Goal: Information Seeking & Learning: Check status

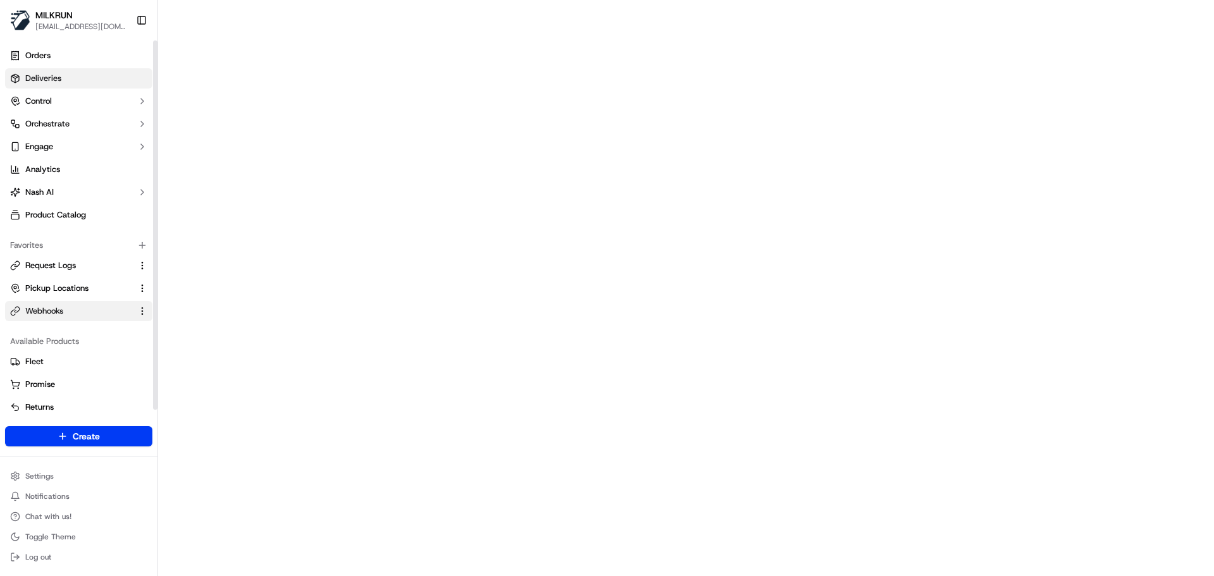
click at [40, 73] on span "Deliveries" at bounding box center [43, 78] width 36 height 11
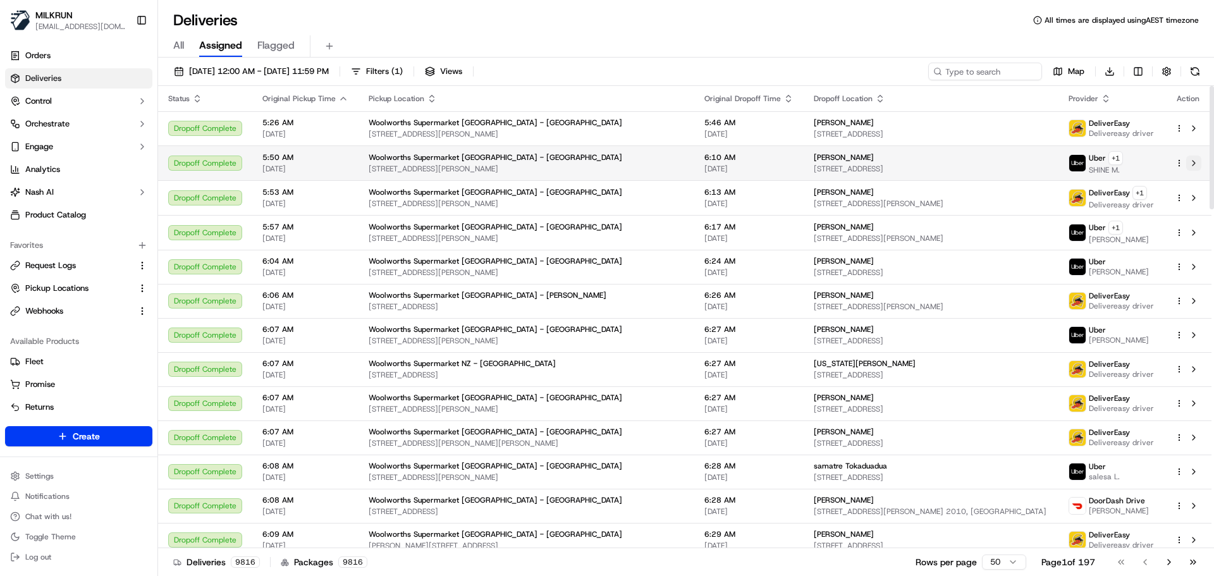
click at [1194, 164] on button at bounding box center [1193, 163] width 15 height 15
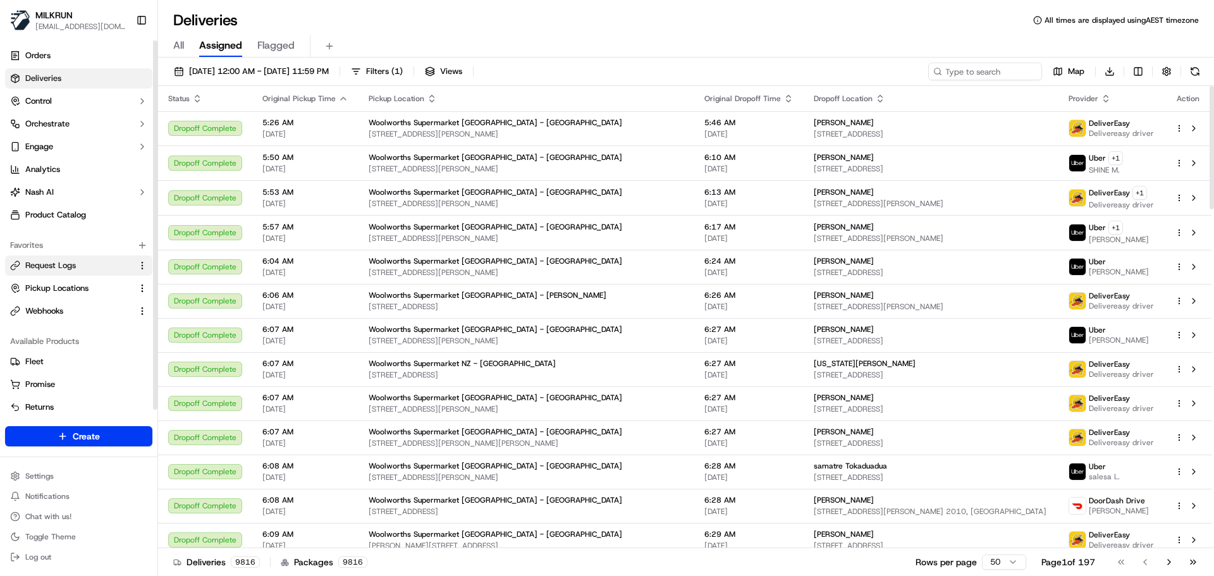
click at [54, 256] on button "Request Logs" at bounding box center [78, 266] width 147 height 20
click at [63, 265] on span "Request Logs" at bounding box center [50, 265] width 51 height 11
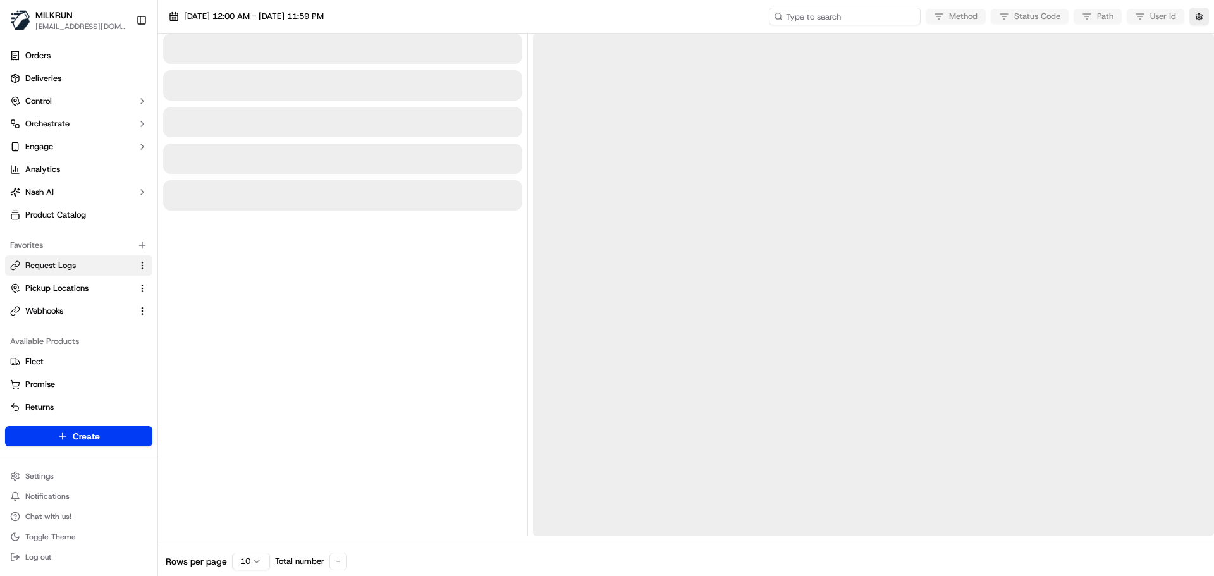
click at [878, 15] on input at bounding box center [845, 17] width 152 height 18
paste input "job_cnupJDZ8awkF7J8WqtfrAw"
type input "job_cnupJDZ8awkF7J8WqtfrAw"
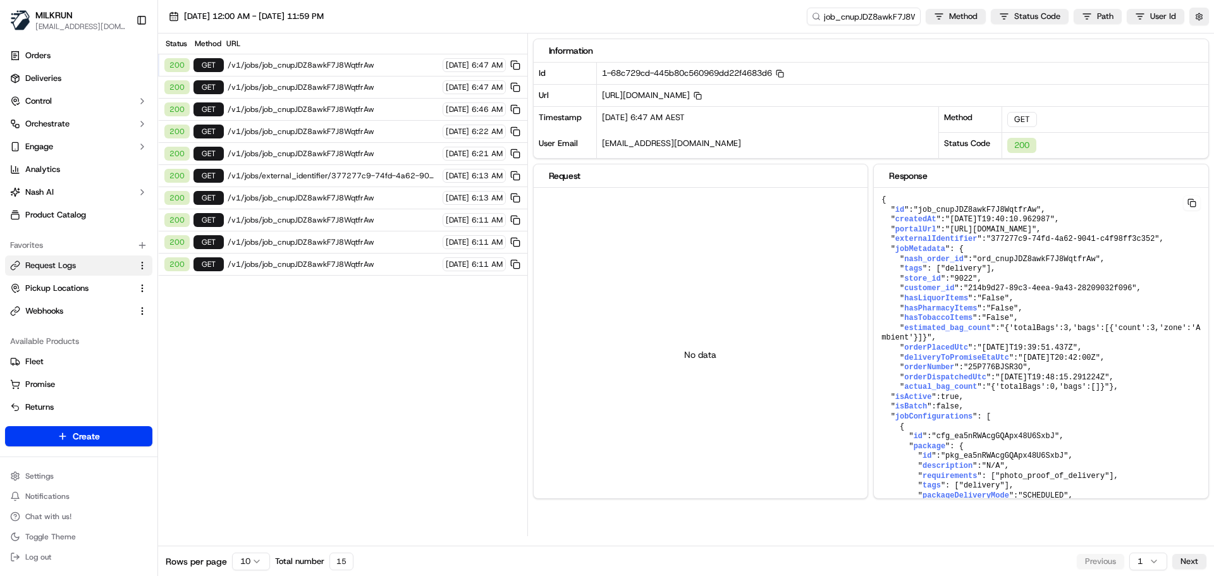
click at [259, 65] on span "/v1/jobs/job_cnupJDZ8awkF7J8WqtfrAw" at bounding box center [333, 65] width 211 height 10
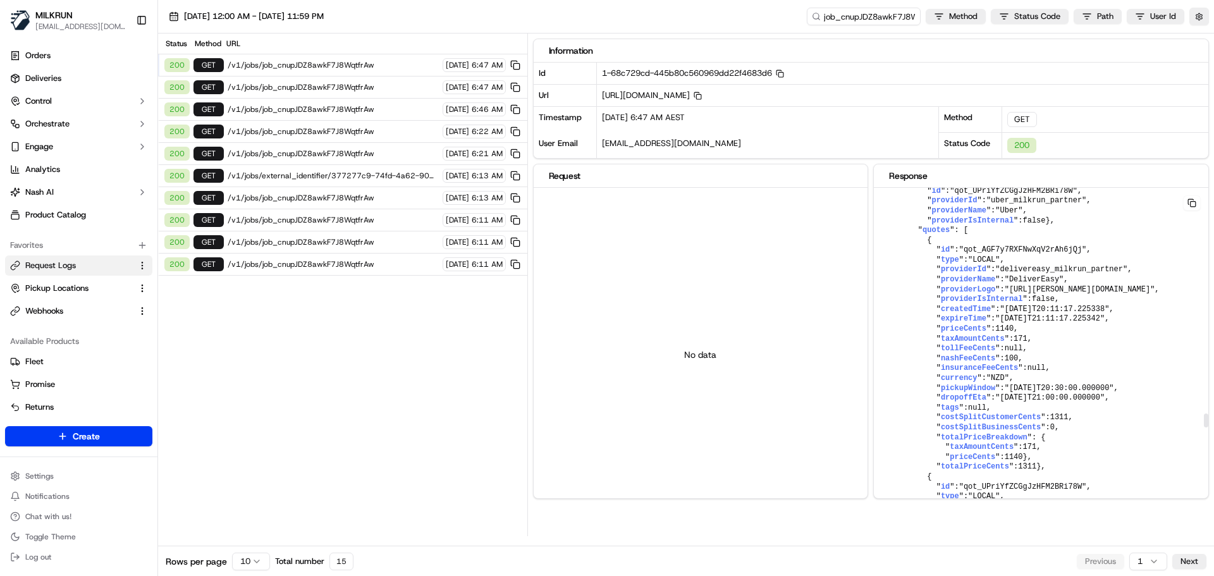
scroll to position [5186, 0]
drag, startPoint x: 931, startPoint y: 209, endPoint x: 998, endPoint y: 269, distance: 90.0
copy pre "" courierVehicle ": { " make ": "Honda" , " color ": "silver" , " model ": "Gra…"
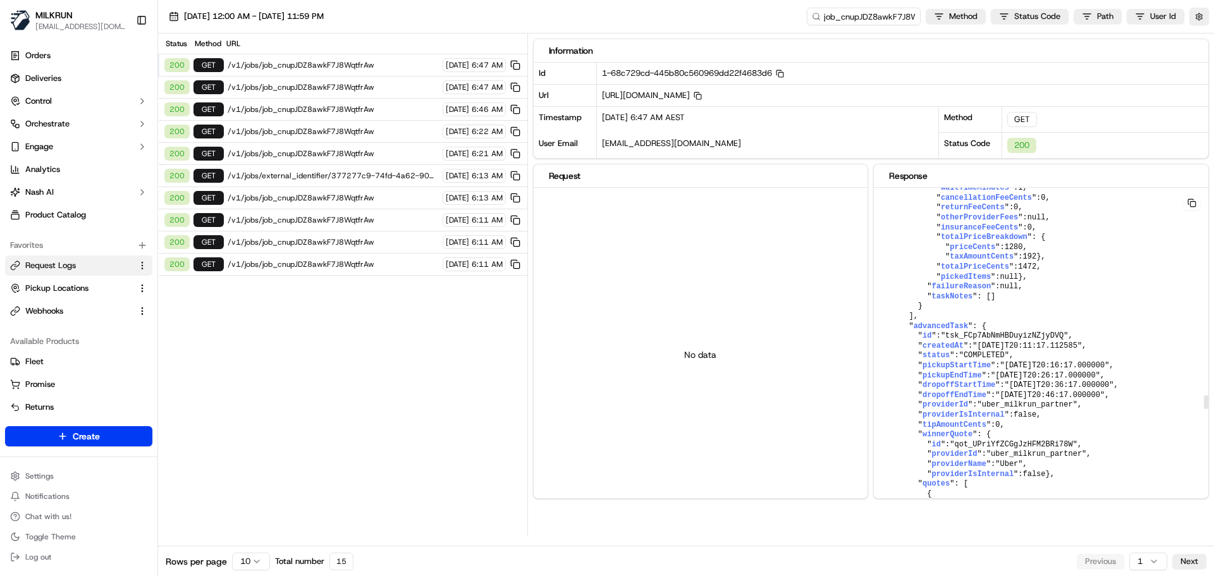
scroll to position [5123, 0]
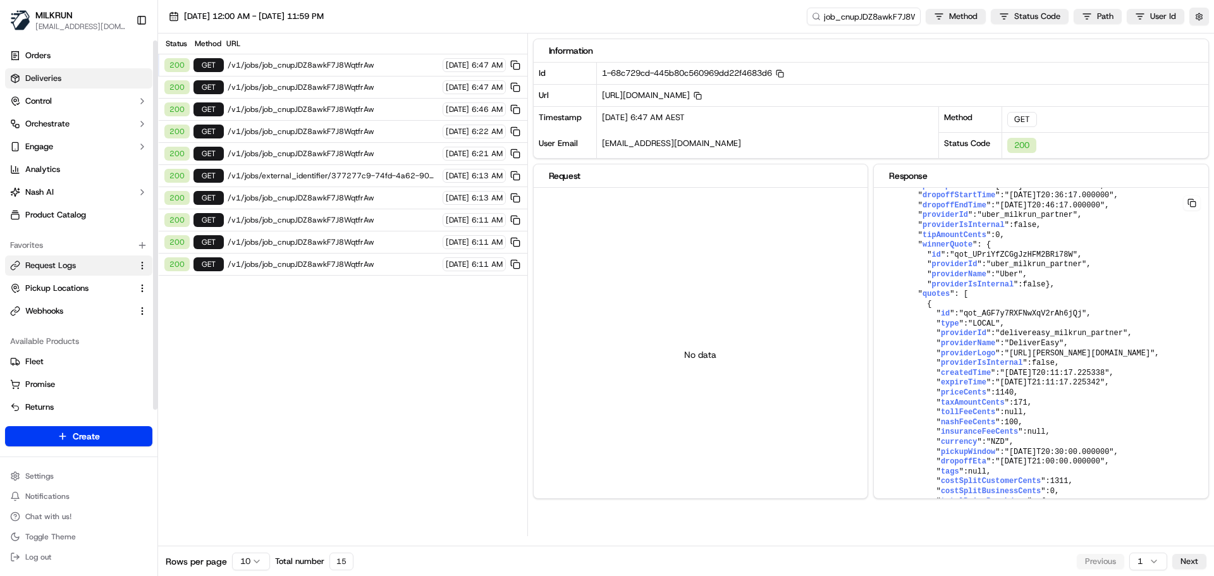
drag, startPoint x: 41, startPoint y: 58, endPoint x: 27, endPoint y: 82, distance: 28.3
click at [869, 21] on input "job_cnupJDZ8awkF7J8WqtfrAw" at bounding box center [845, 17] width 152 height 18
paste input "FxCFEkym3pAk6D85D5vkUx"
type input "job_FxCFEkym3pAk6D85D5vkUx"
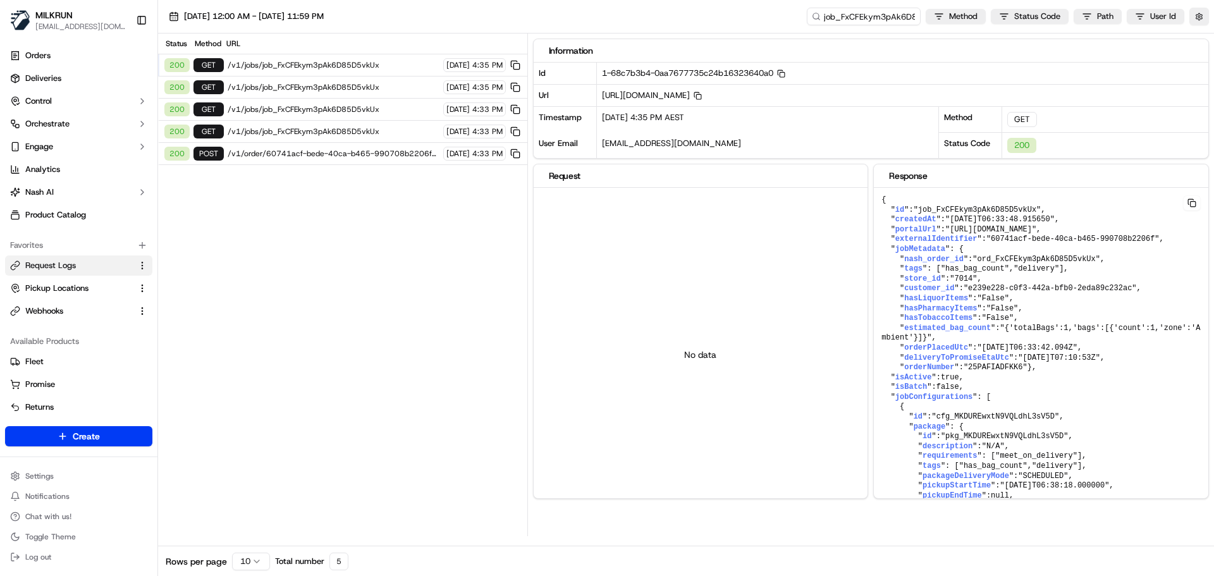
click at [270, 65] on span "/v1/jobs/job_FxCFEkym3pAk6D85D5vkUx" at bounding box center [334, 65] width 212 height 10
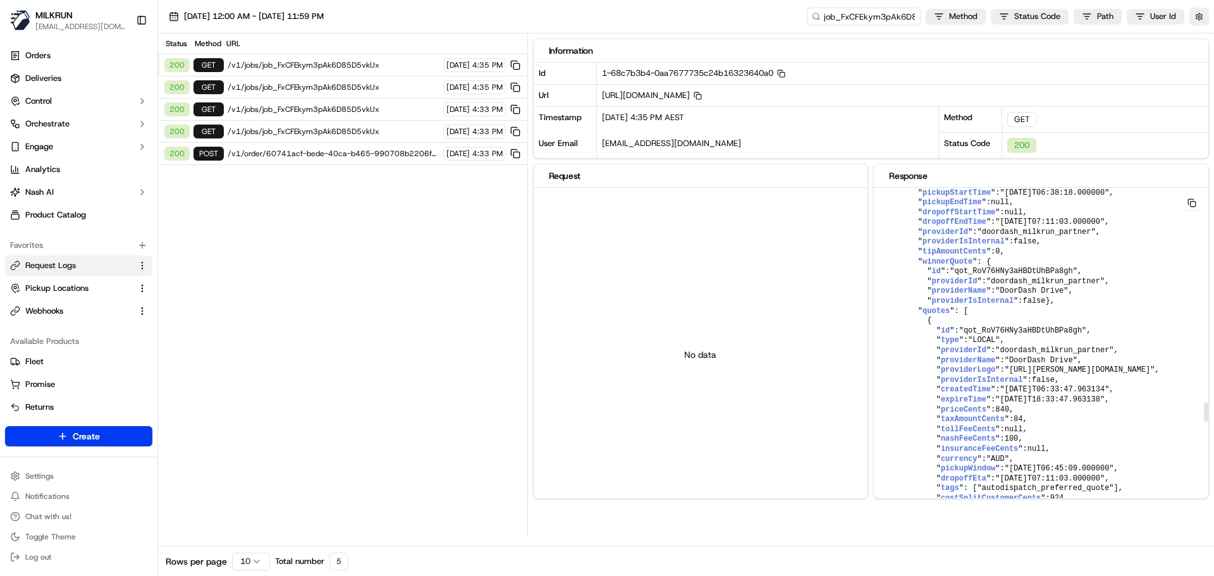
scroll to position [3668, 0]
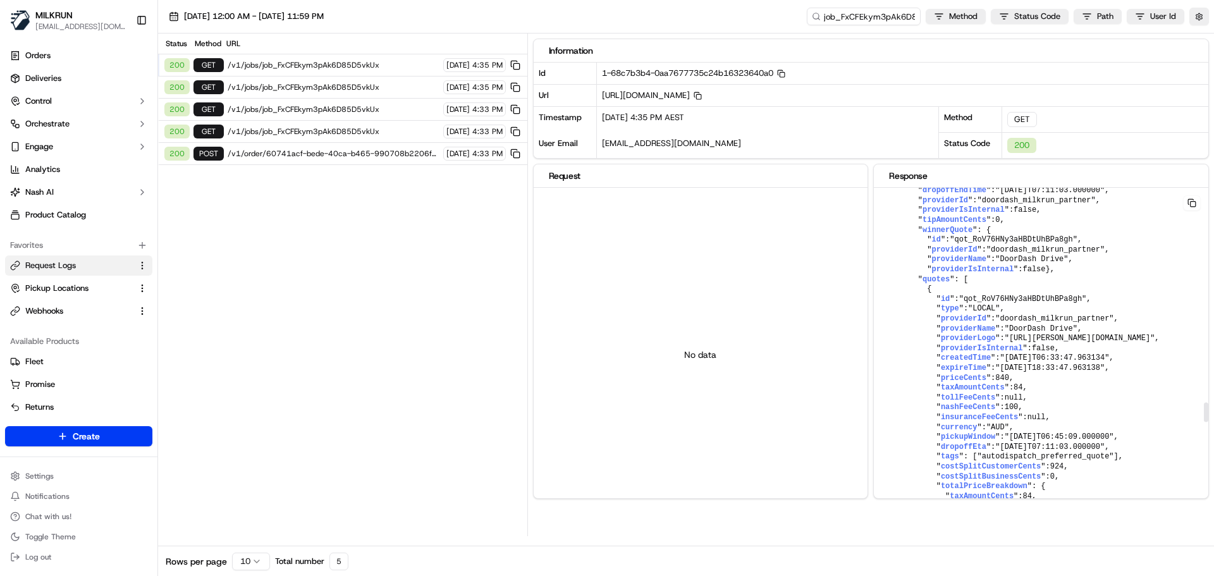
drag, startPoint x: 927, startPoint y: 355, endPoint x: 1042, endPoint y: 354, distance: 114.5
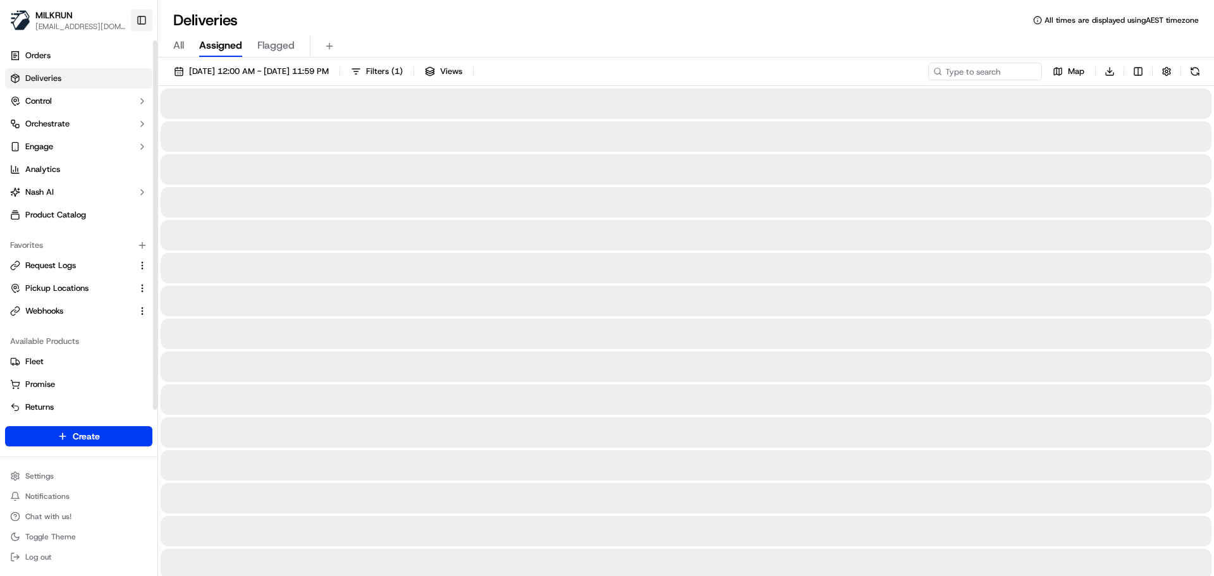
click at [144, 20] on button "Toggle Sidebar" at bounding box center [142, 20] width 22 height 22
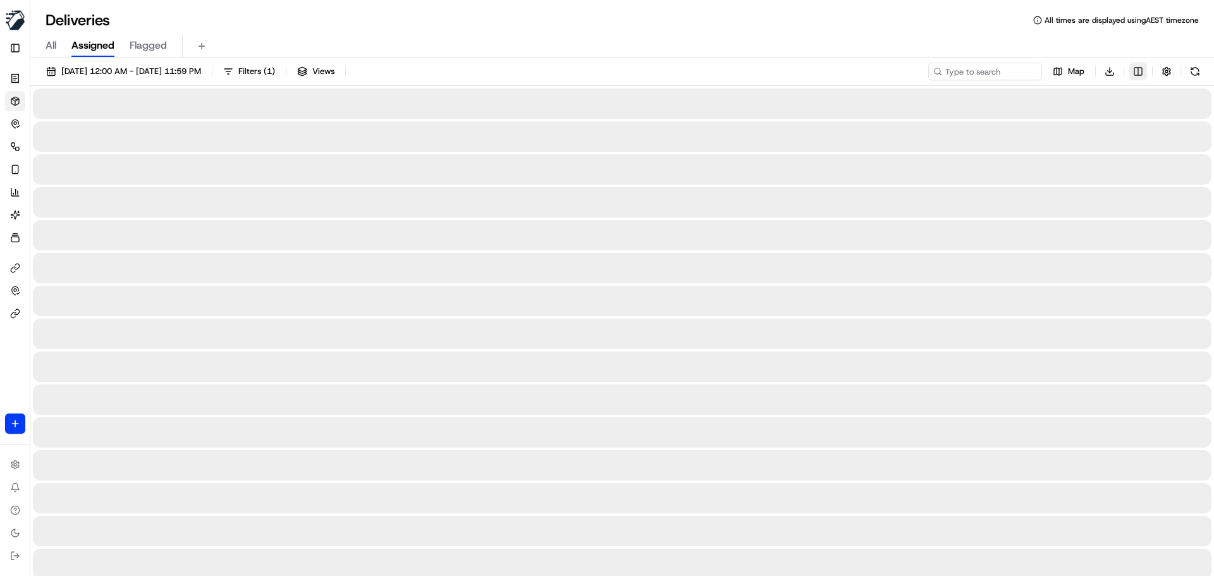
click at [1140, 70] on html "MILKRUN bpunie@woolworths.com.au Toggle Sidebar Orders Deliveries Control Orche…" at bounding box center [607, 288] width 1214 height 576
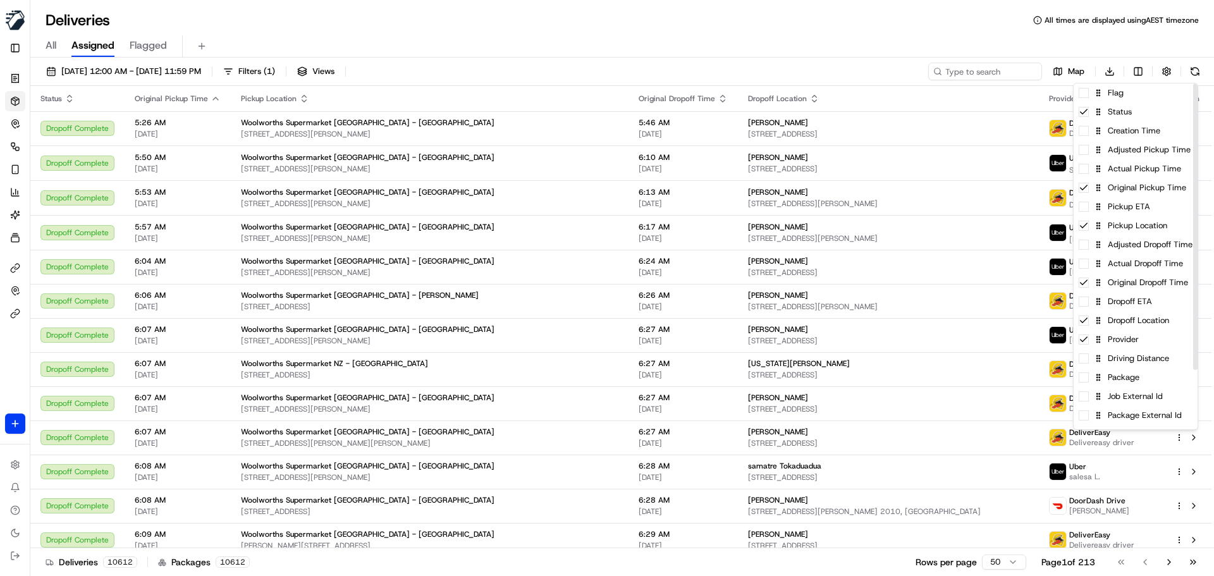
click at [693, 68] on html "MILKRUN bpunie@woolworths.com.au Toggle Sidebar Orders Deliveries Control Orche…" at bounding box center [607, 288] width 1214 height 576
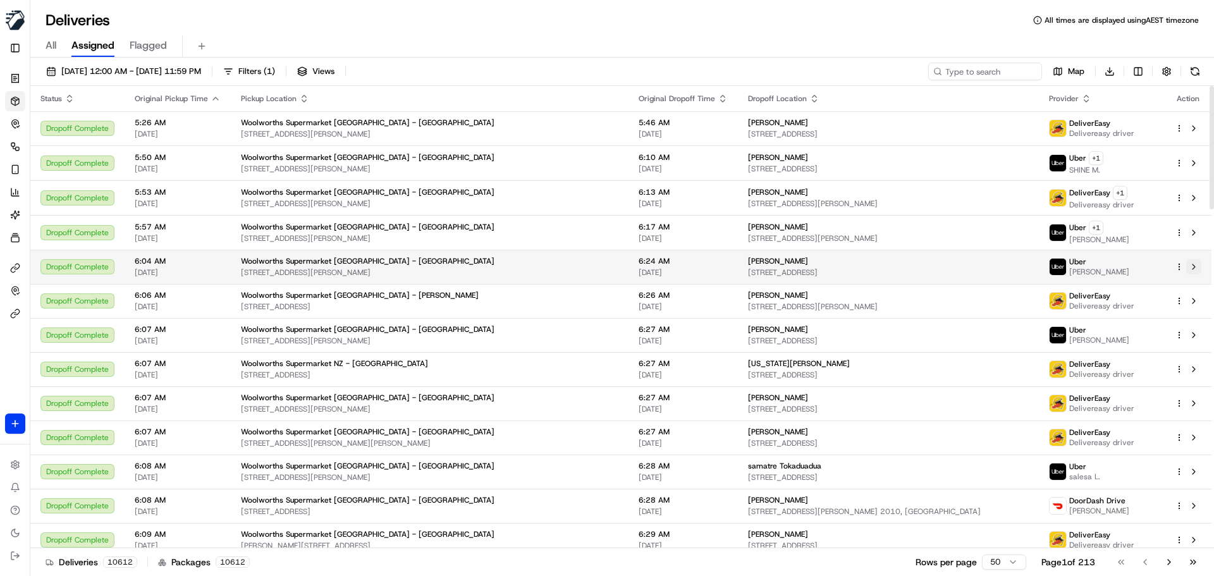
click at [1191, 266] on button at bounding box center [1193, 266] width 15 height 15
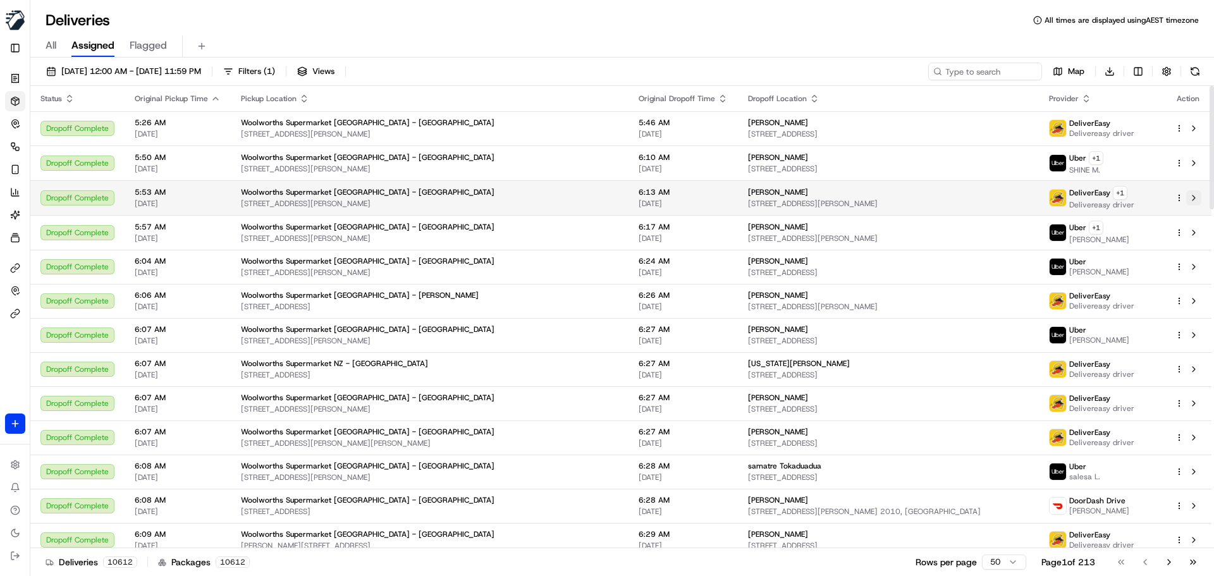
click at [1195, 195] on button at bounding box center [1193, 197] width 15 height 15
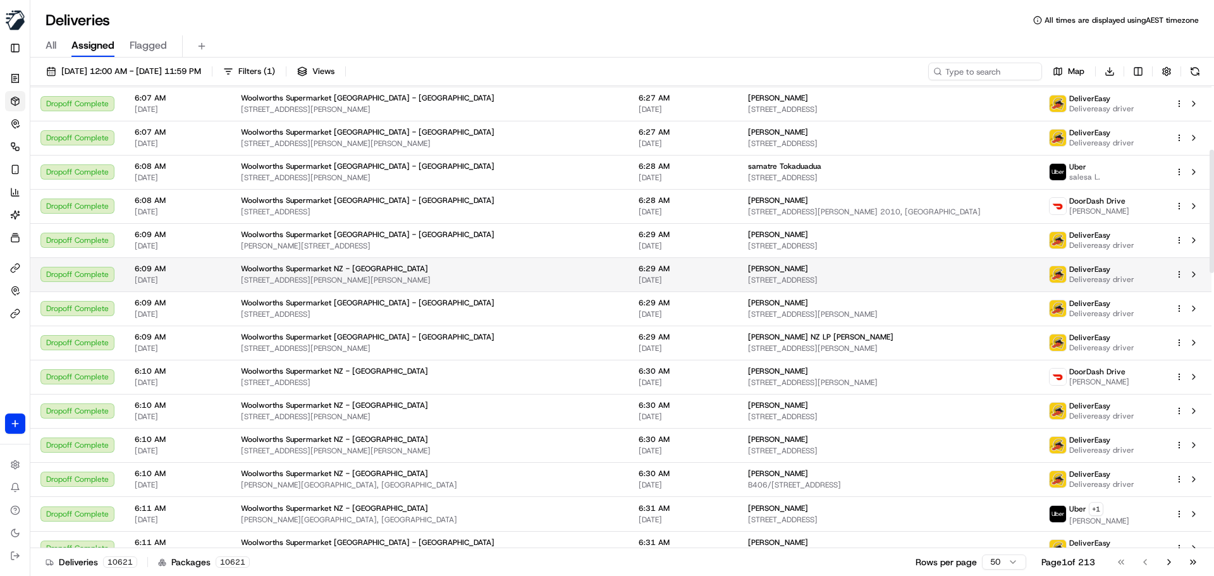
scroll to position [316, 0]
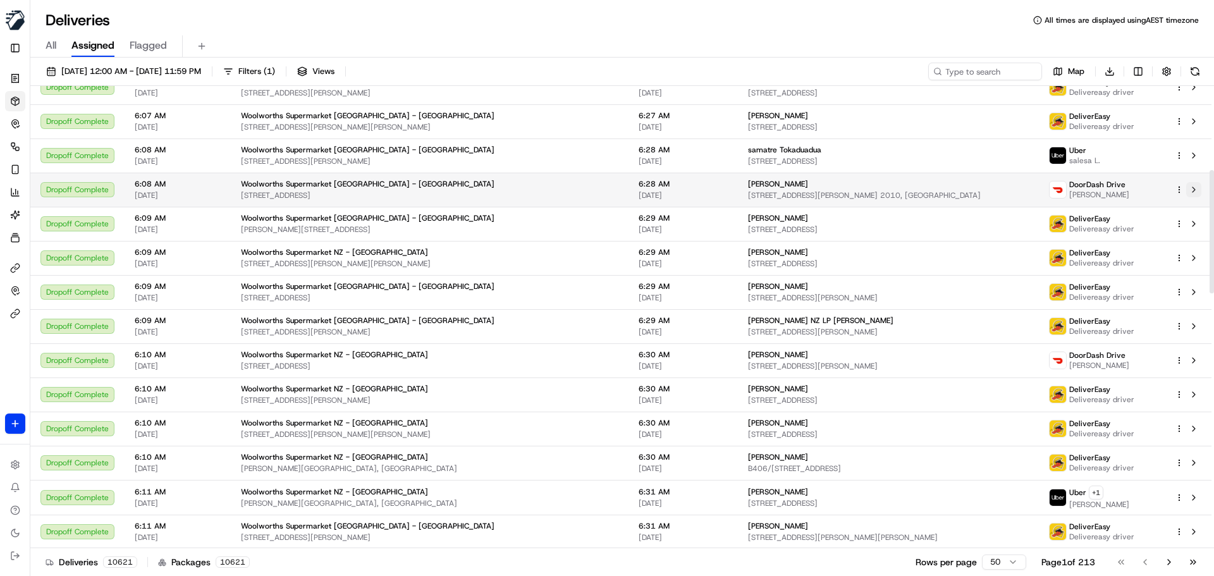
click at [1197, 191] on button at bounding box center [1193, 189] width 15 height 15
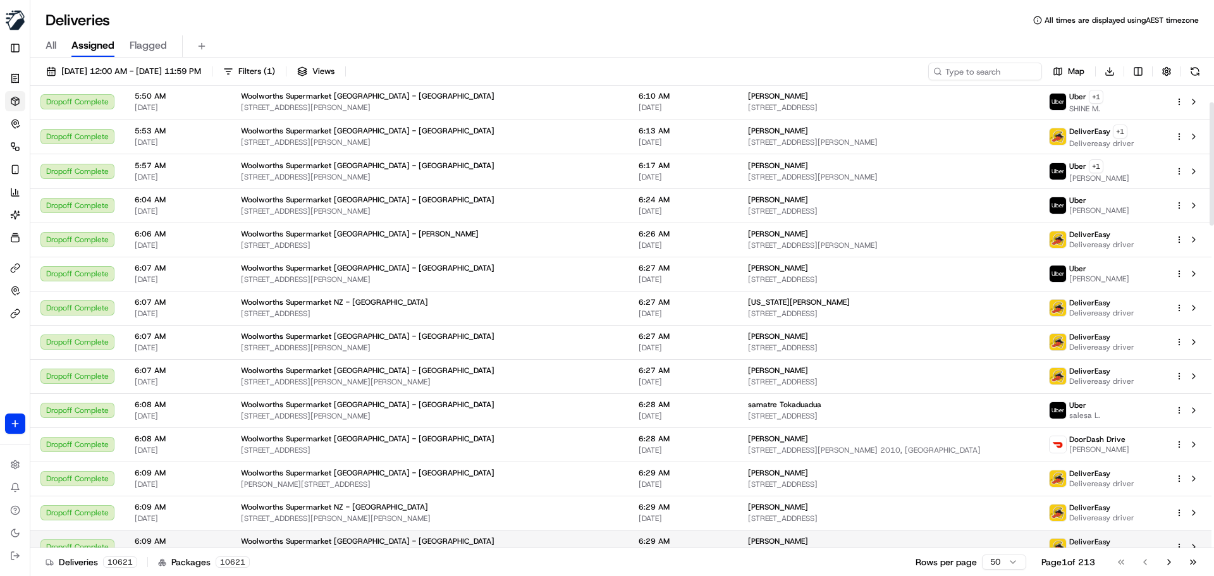
scroll to position [0, 0]
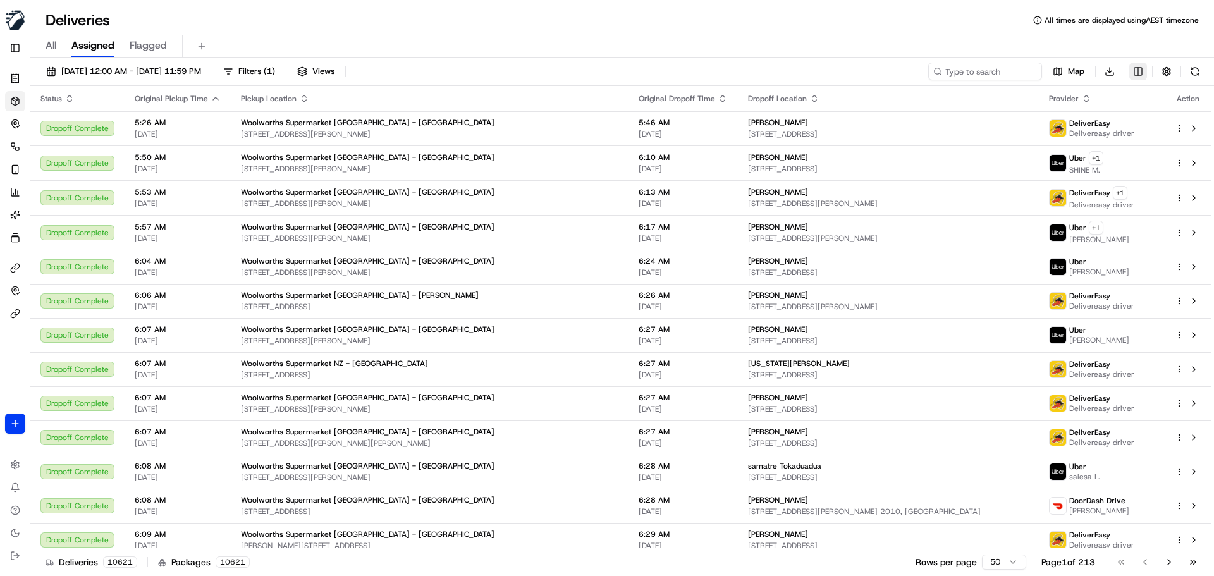
click at [1135, 66] on html "MILKRUN bpunie@woolworths.com.au Toggle Sidebar Orders Deliveries Control Orche…" at bounding box center [607, 288] width 1214 height 576
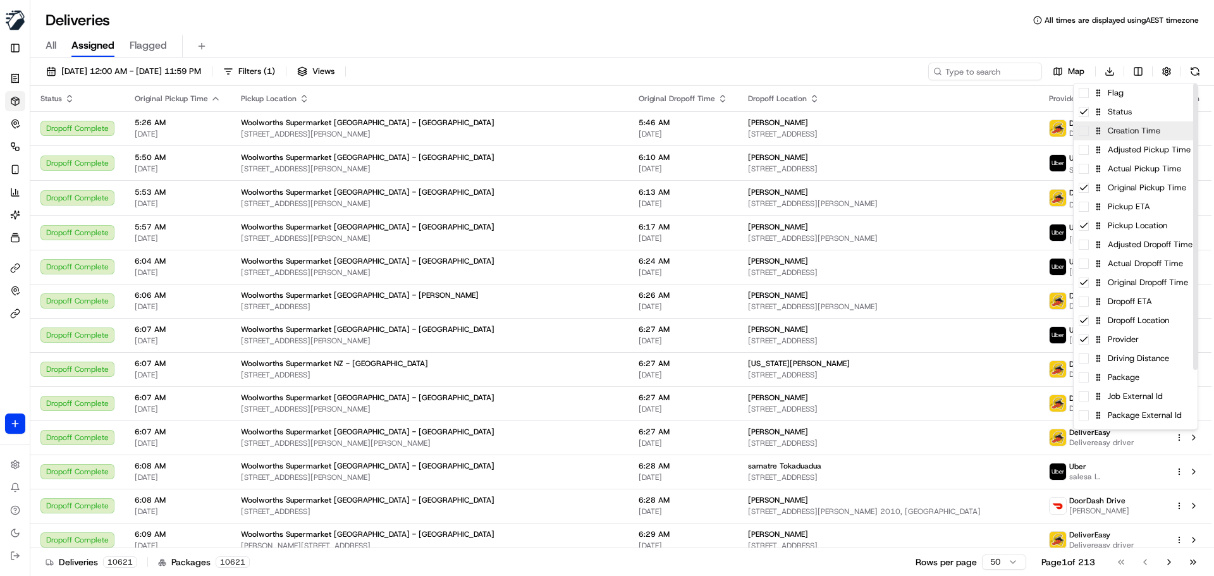
click at [1089, 136] on div "Creation Time" at bounding box center [1136, 130] width 124 height 19
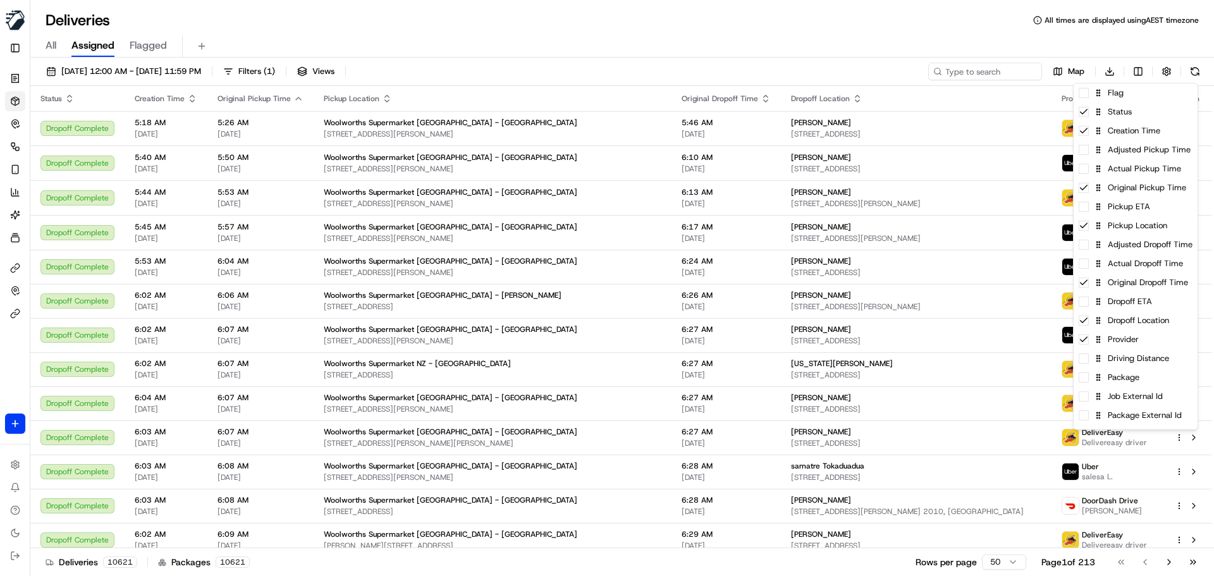
click at [191, 99] on html "MILKRUN bpunie@woolworths.com.au Toggle Sidebar Orders Deliveries Control Orche…" at bounding box center [607, 288] width 1214 height 576
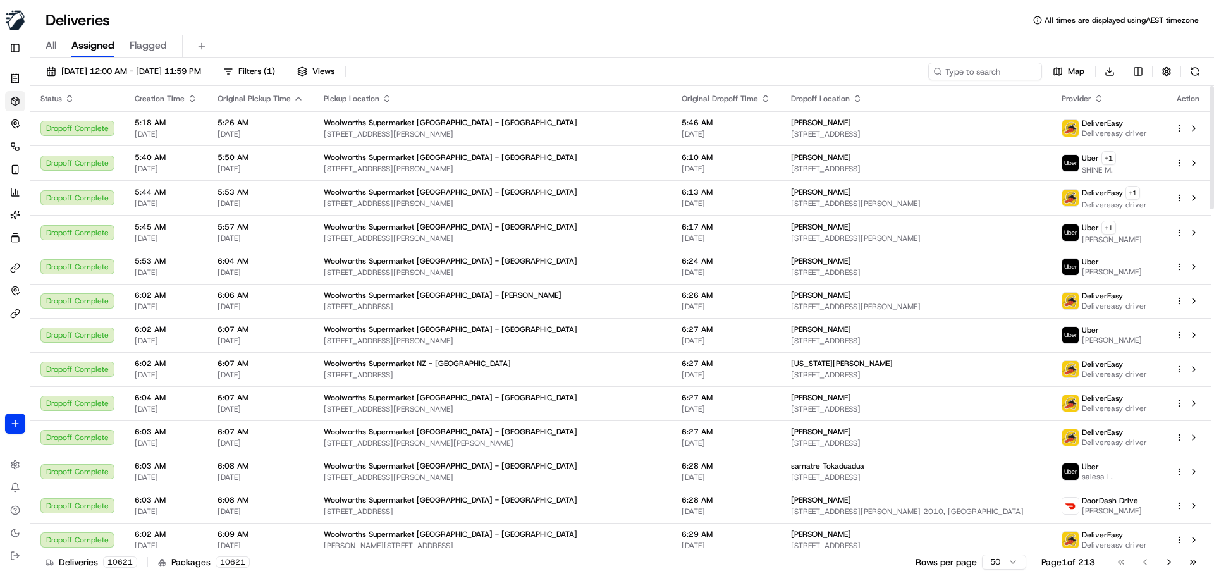
click at [191, 99] on icon "button" at bounding box center [192, 99] width 10 height 10
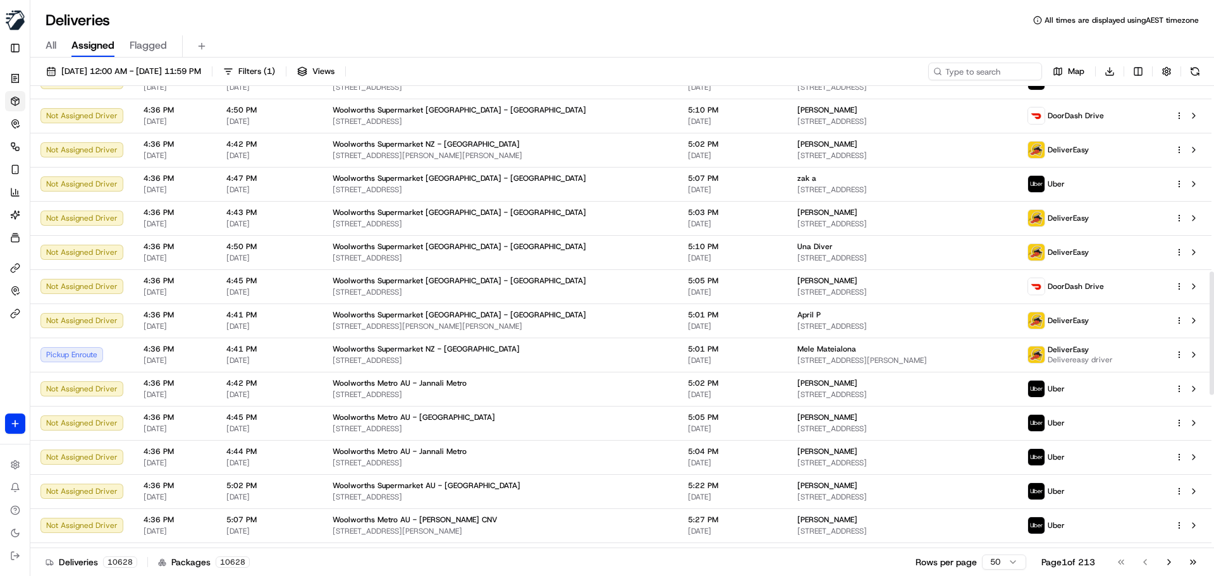
scroll to position [1271, 0]
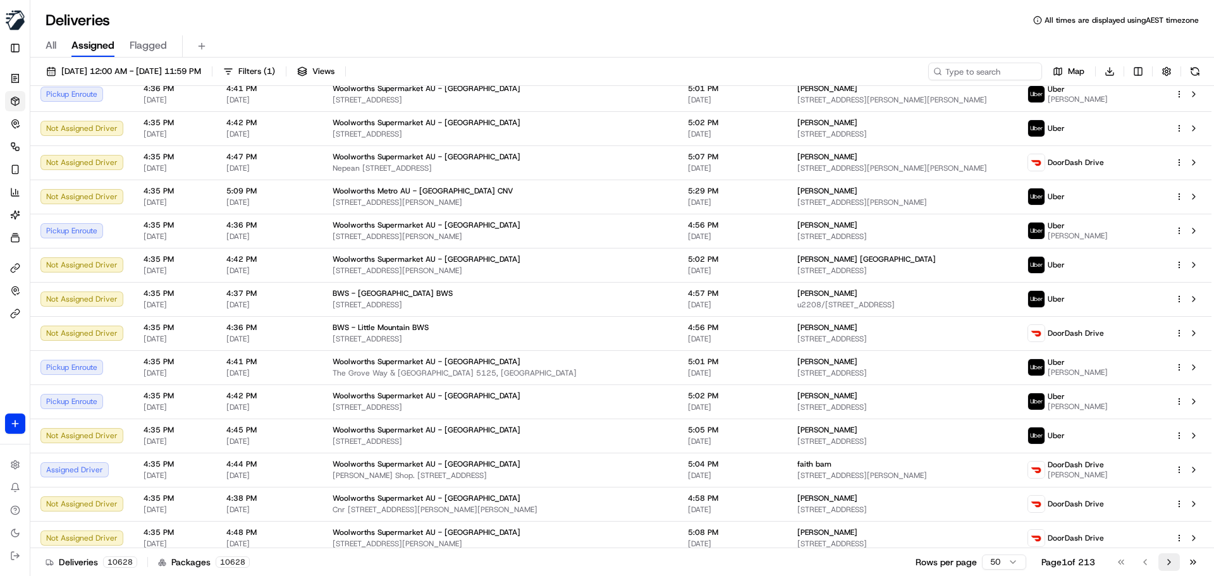
click at [1171, 565] on button "Go to next page" at bounding box center [1170, 562] width 22 height 18
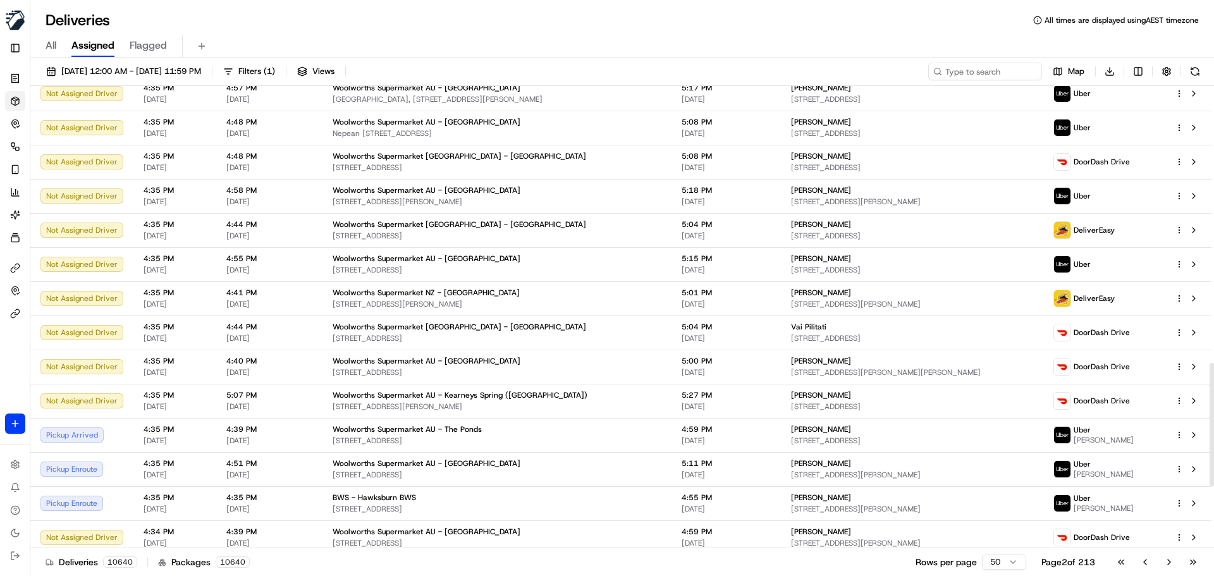
scroll to position [1271, 0]
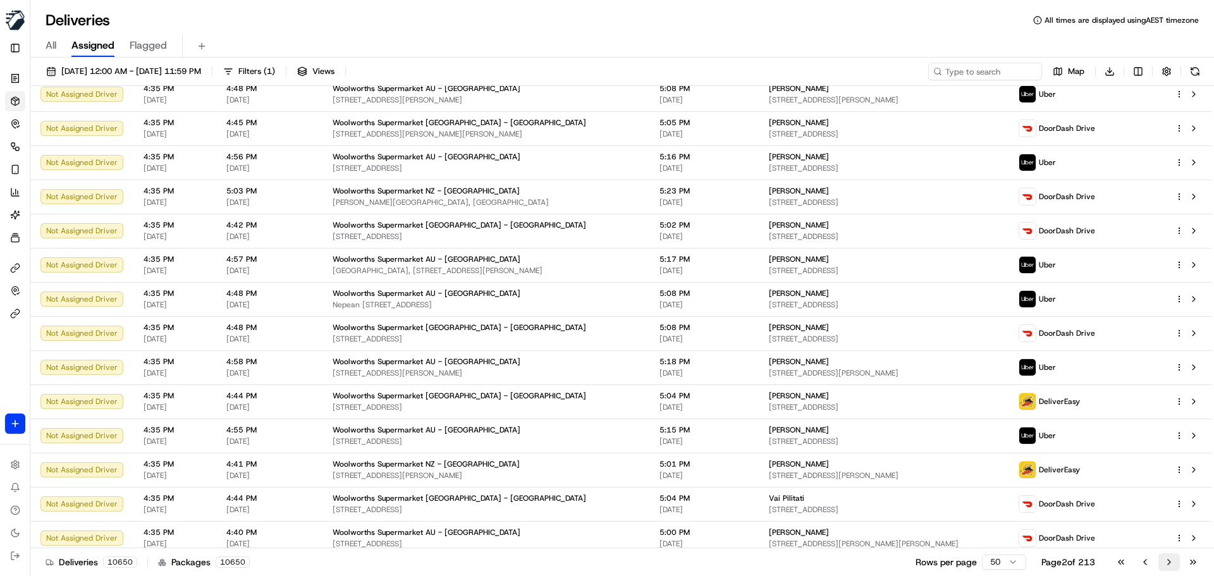
click at [1162, 563] on button "Go to next page" at bounding box center [1170, 562] width 22 height 18
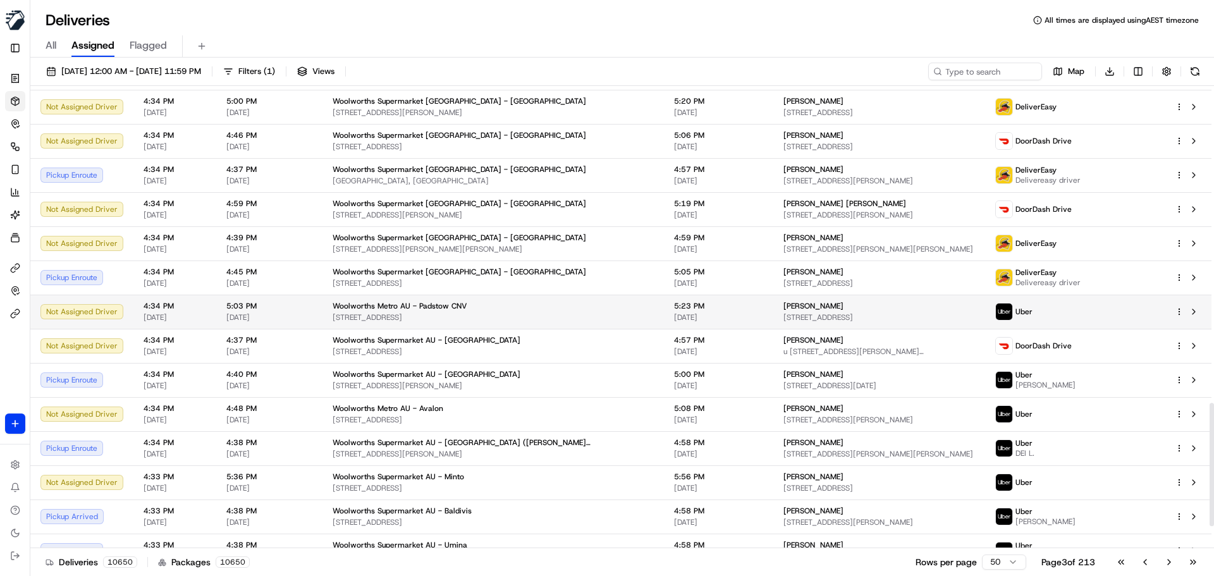
scroll to position [1271, 0]
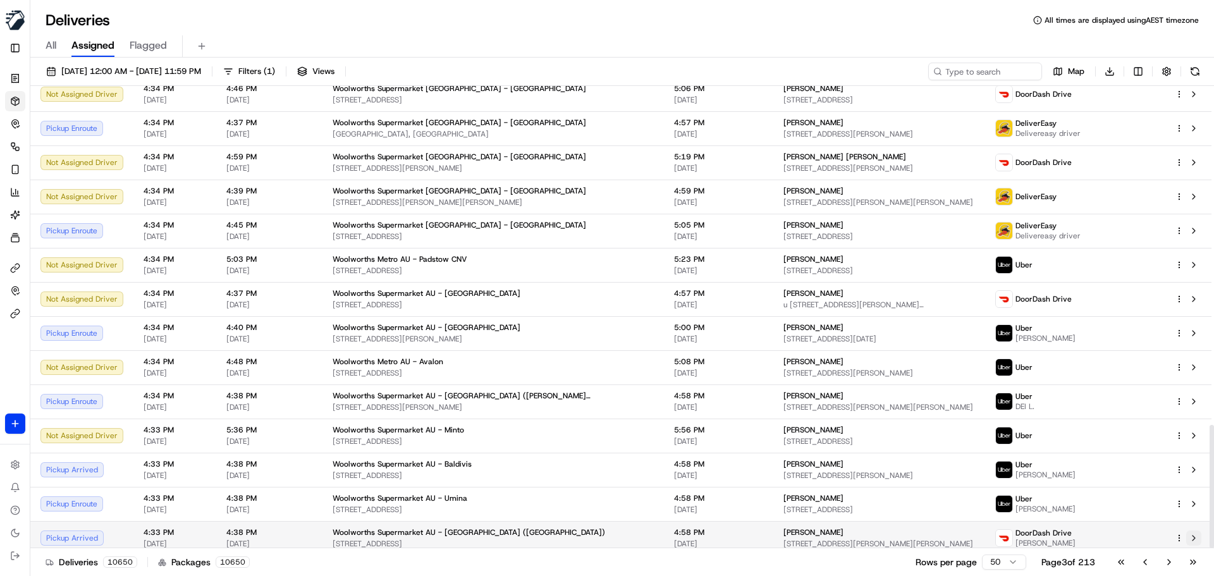
click at [1194, 533] on button at bounding box center [1193, 538] width 15 height 15
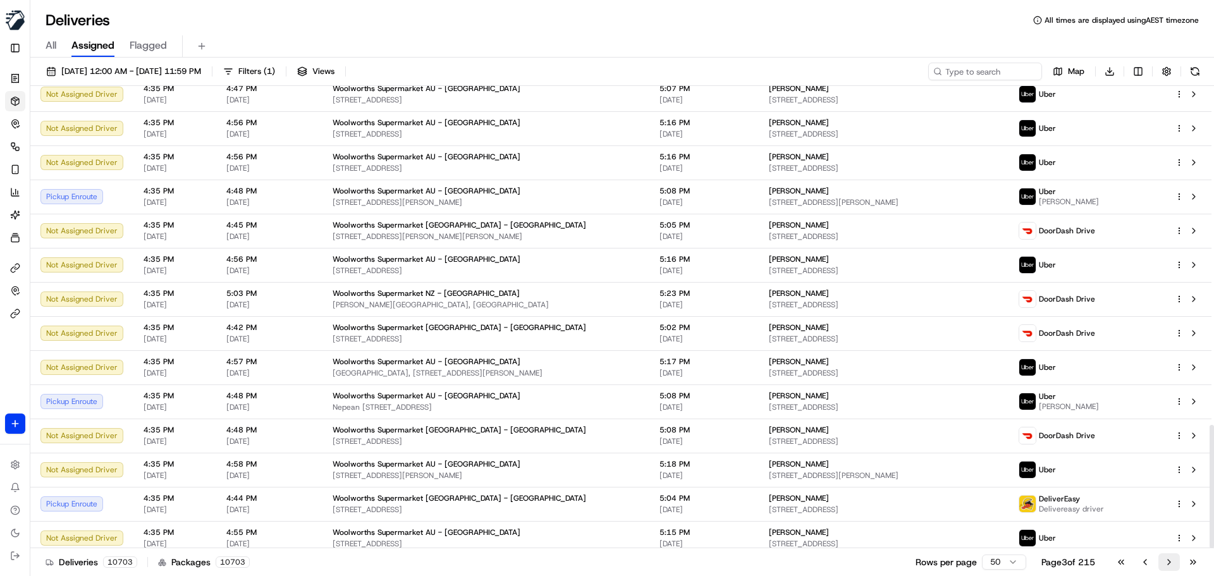
click at [1168, 562] on button "Go to next page" at bounding box center [1170, 562] width 22 height 18
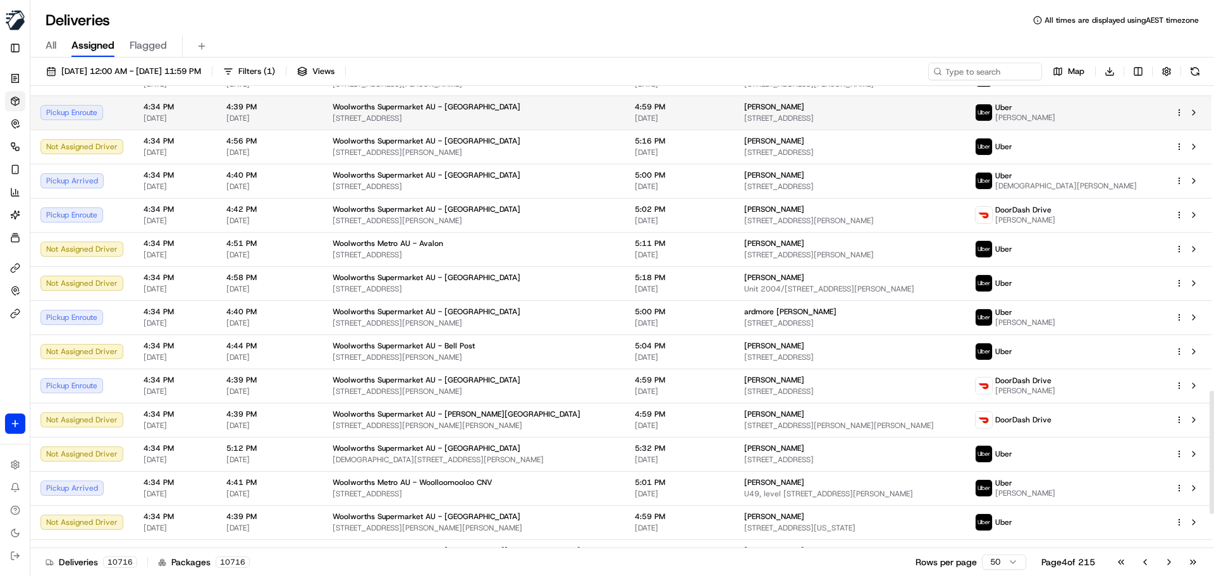
scroll to position [1271, 0]
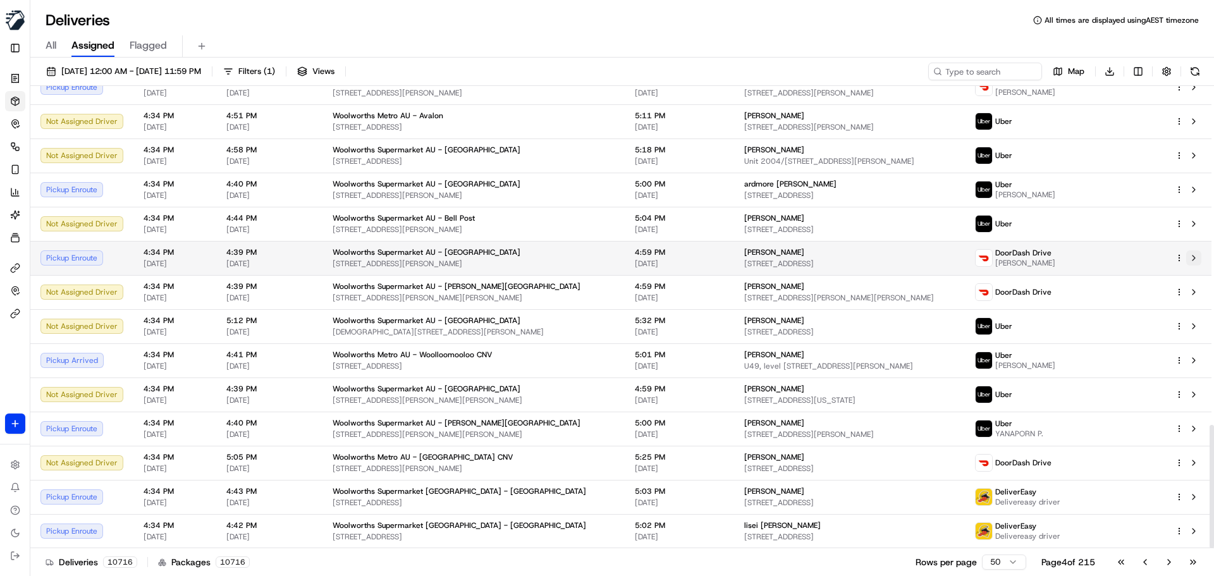
click at [1193, 259] on button at bounding box center [1193, 257] width 15 height 15
click at [1169, 562] on button "Go to next page" at bounding box center [1170, 562] width 22 height 18
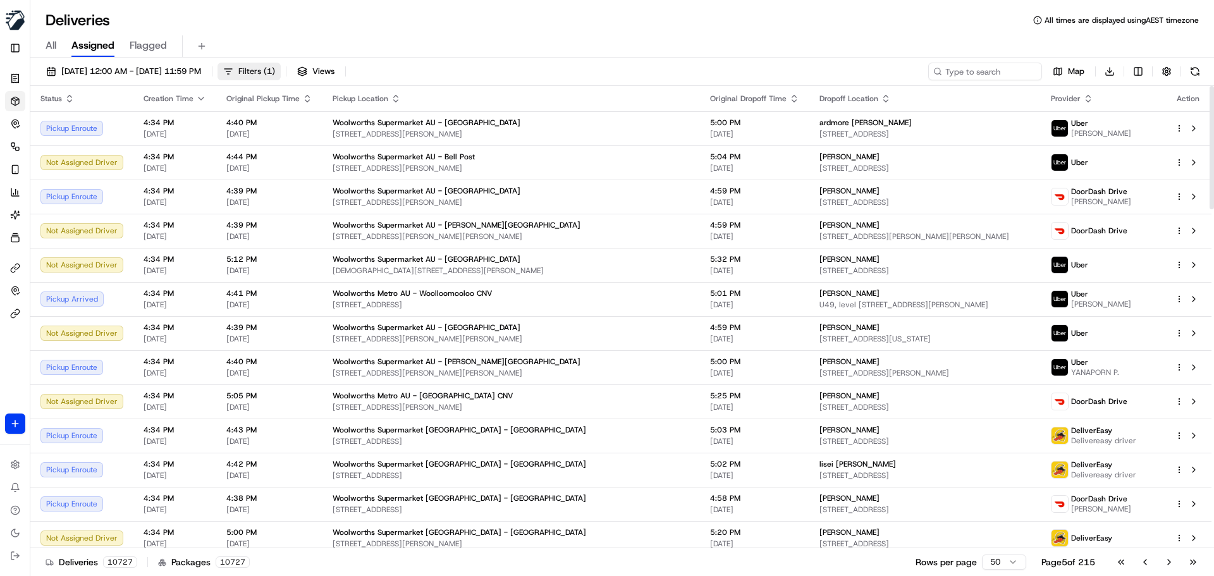
click at [275, 70] on span "Filters ( 1 )" at bounding box center [256, 71] width 37 height 11
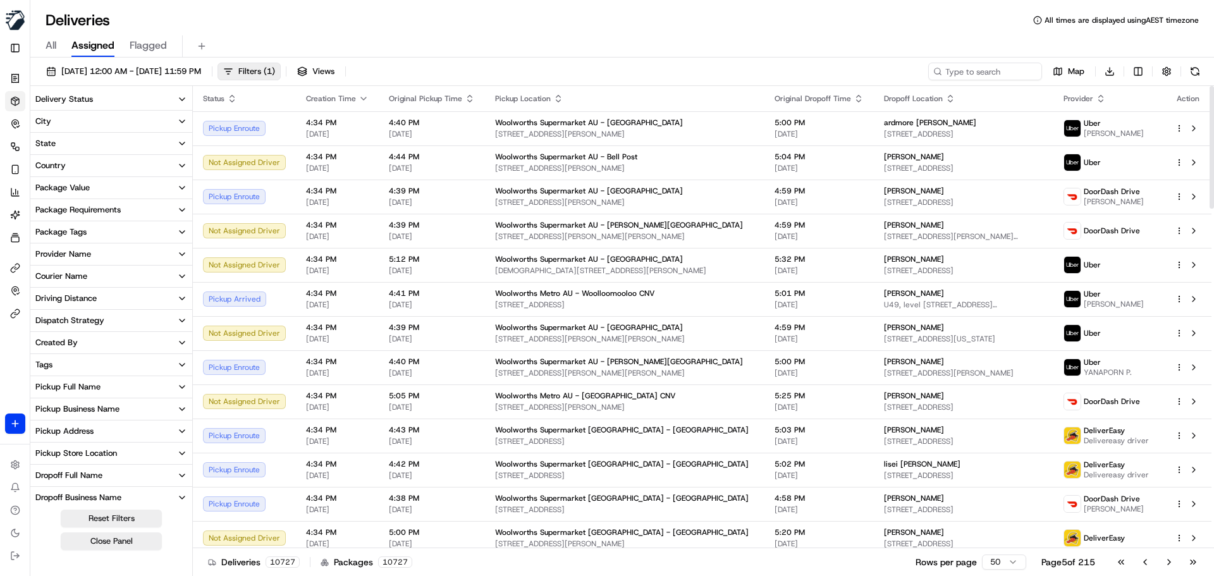
click at [46, 104] on div "Delivery Status" at bounding box center [64, 99] width 58 height 11
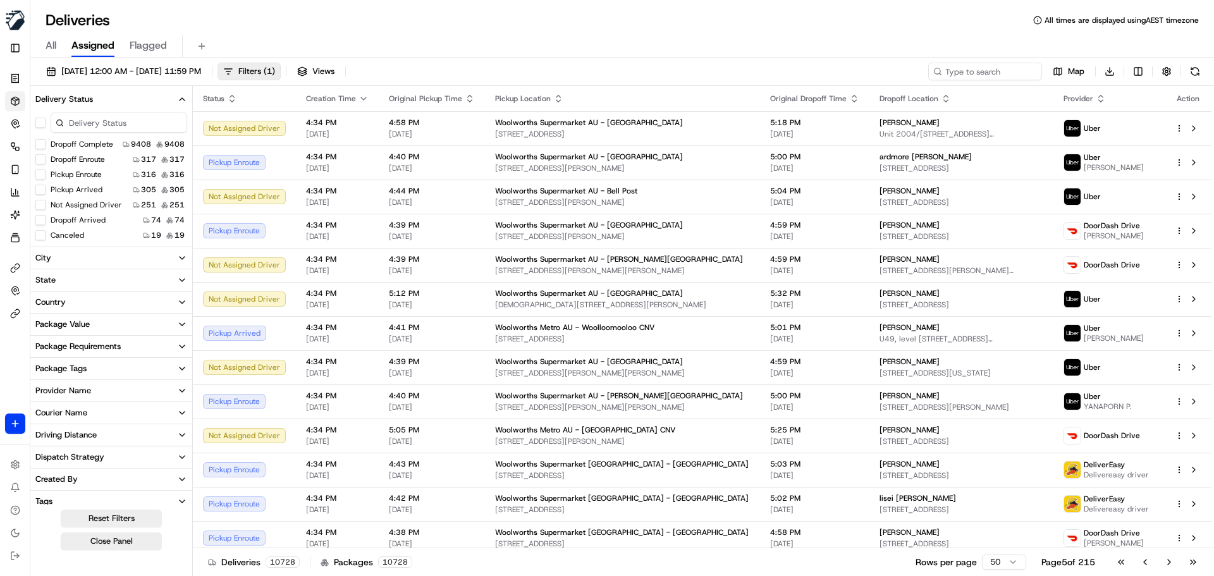
click at [40, 176] on button "Pickup Enroute" at bounding box center [40, 174] width 10 height 10
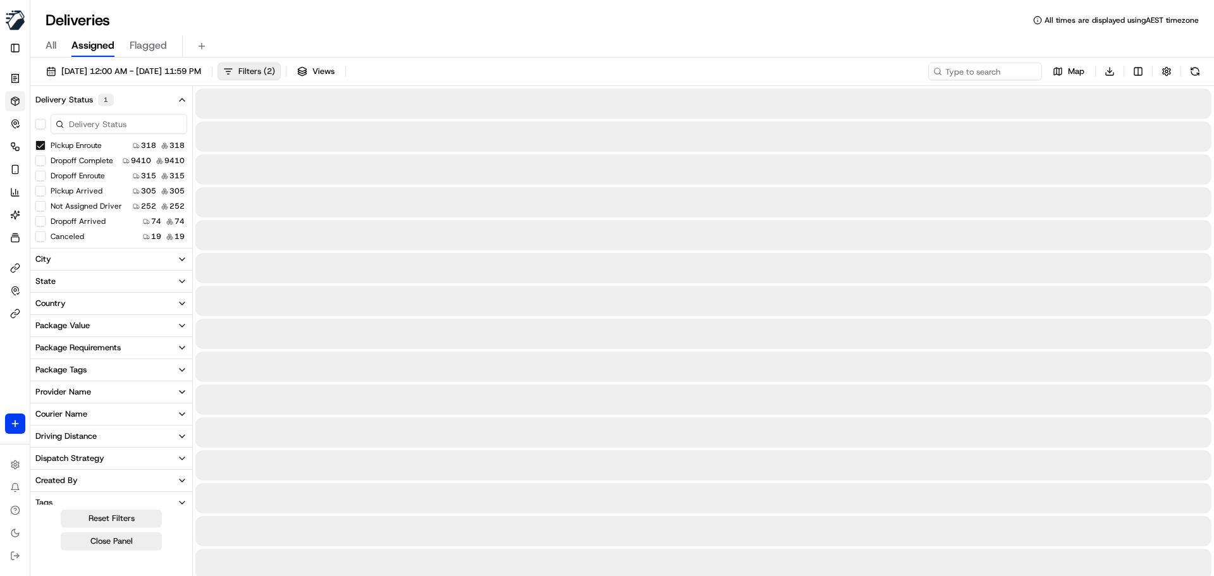
click at [275, 72] on span "Filters ( 2 )" at bounding box center [256, 71] width 37 height 11
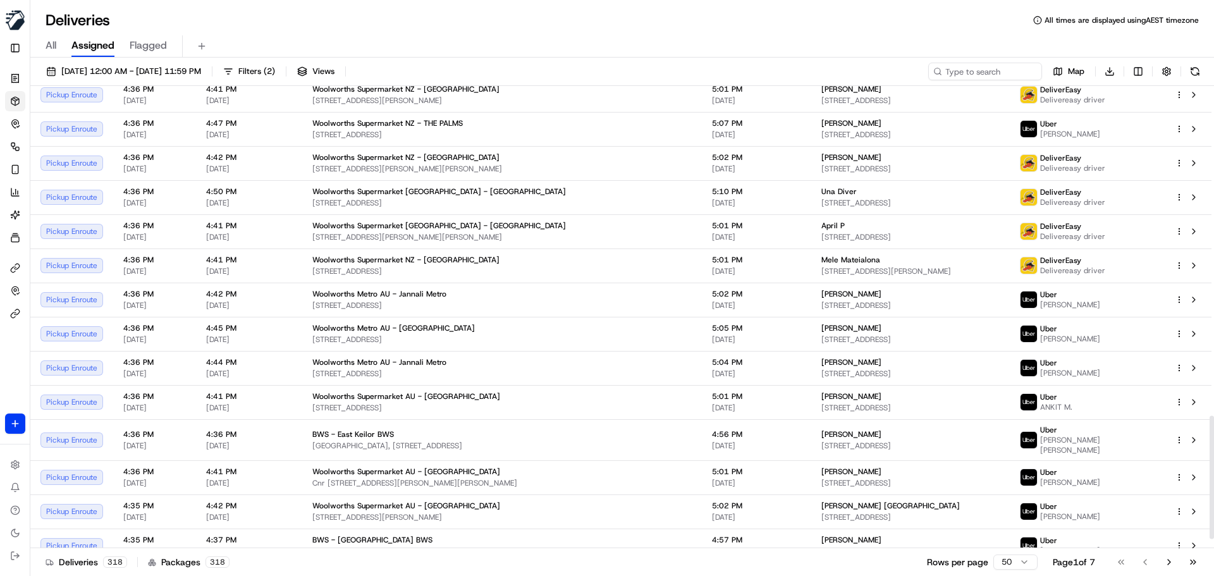
scroll to position [1271, 0]
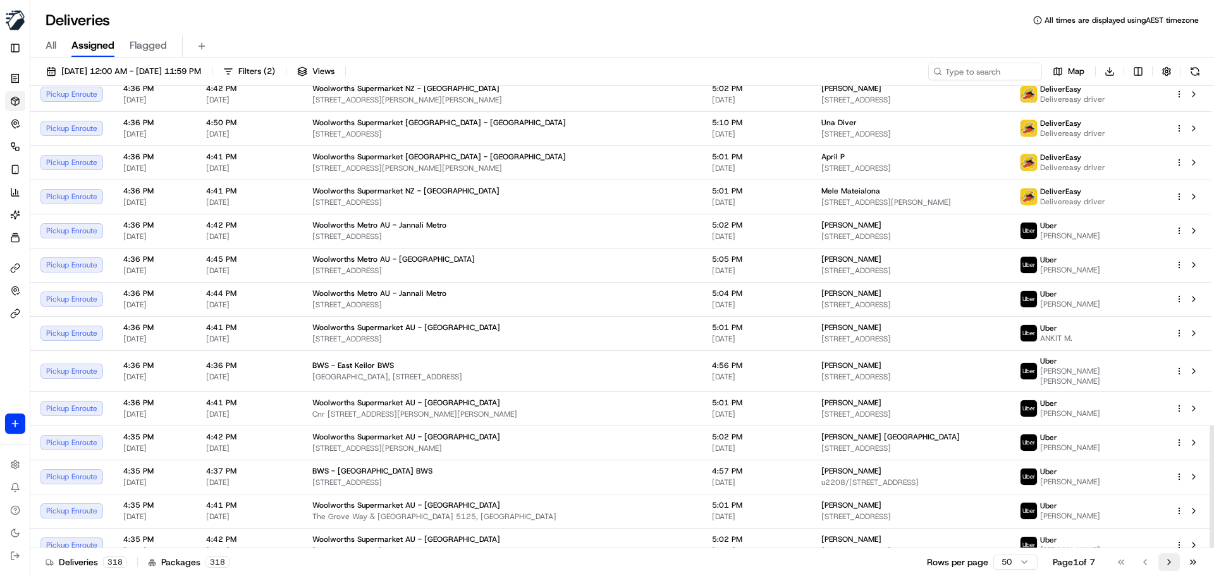
click at [1172, 565] on button "Go to next page" at bounding box center [1170, 562] width 22 height 18
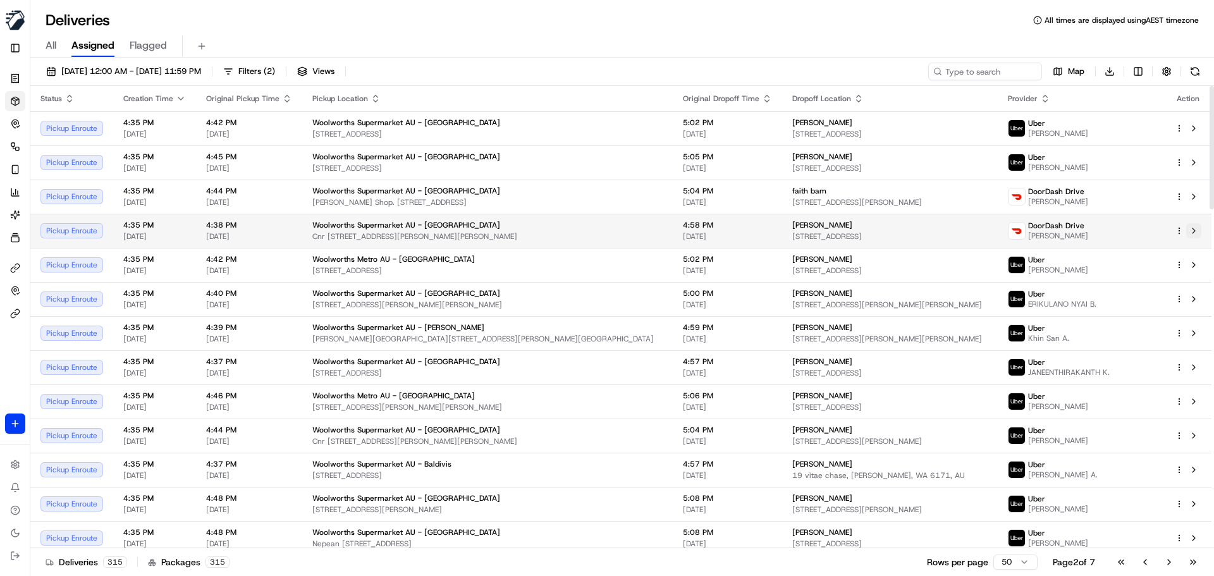
click at [1195, 232] on button at bounding box center [1193, 230] width 15 height 15
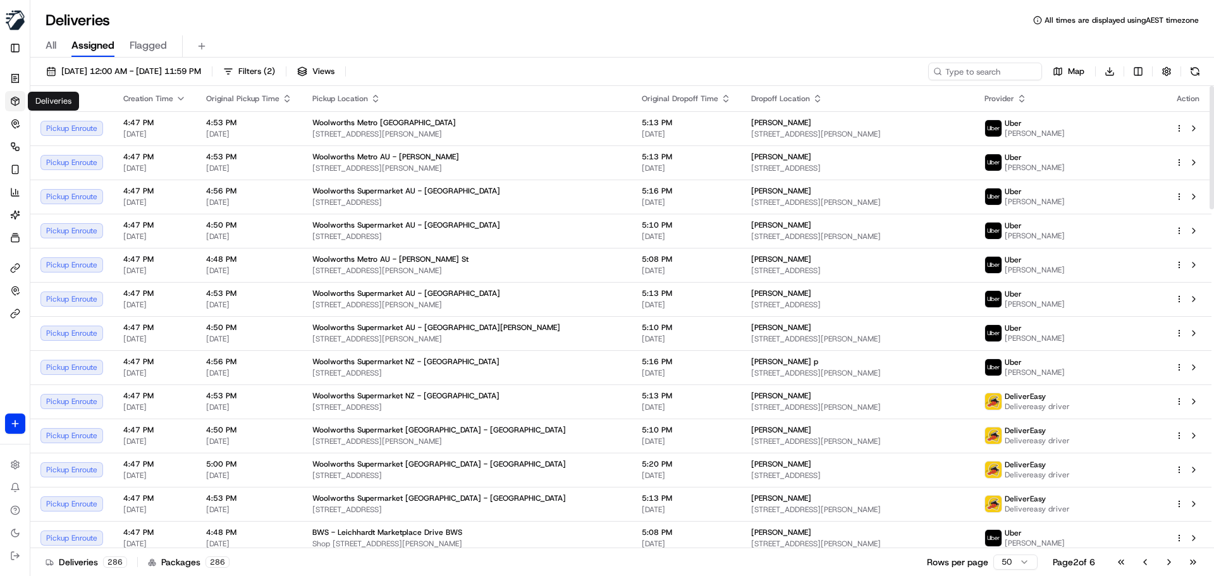
click at [18, 104] on icon at bounding box center [15, 101] width 10 height 10
click at [281, 77] on button "Filters ( 2 )" at bounding box center [249, 72] width 63 height 18
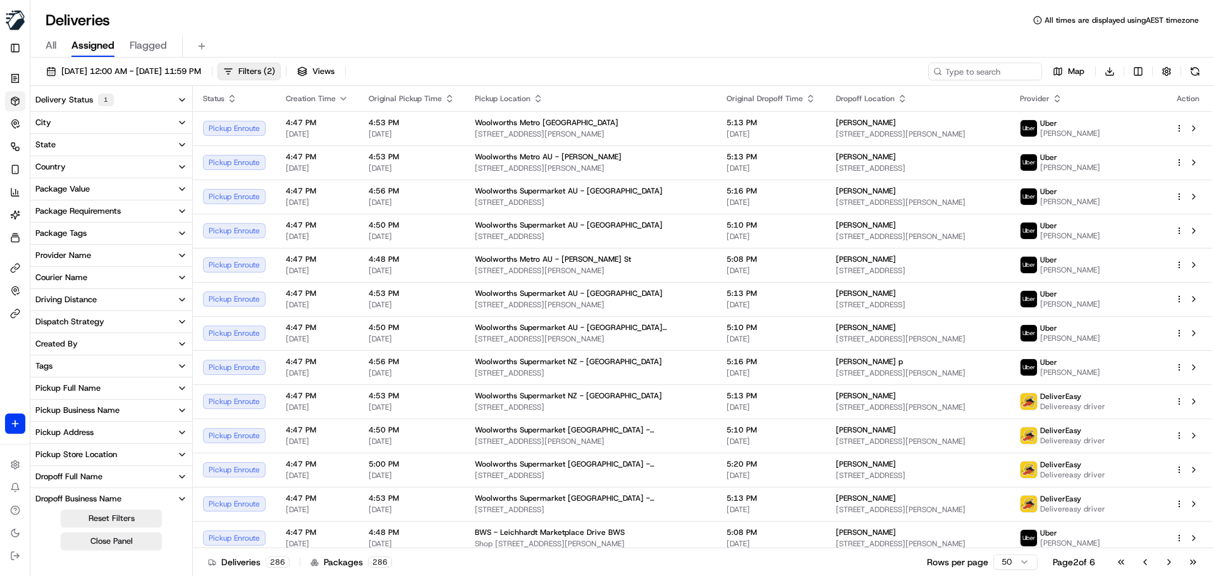
click at [80, 95] on div "Delivery Status 1" at bounding box center [74, 100] width 78 height 13
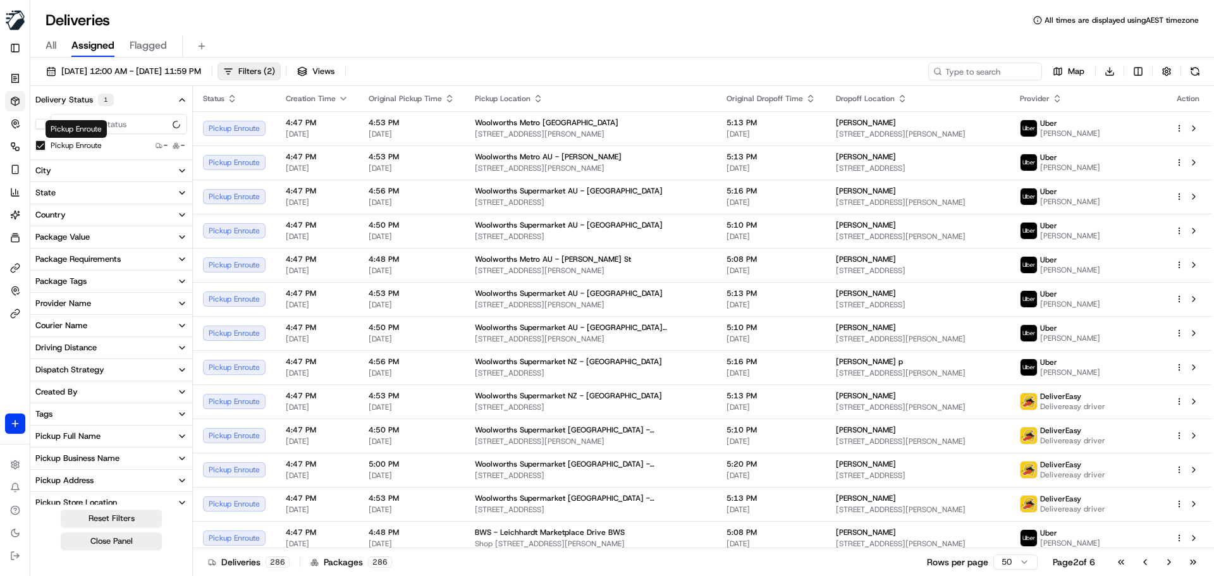
click at [41, 145] on button "Pickup Enroute" at bounding box center [40, 145] width 10 height 10
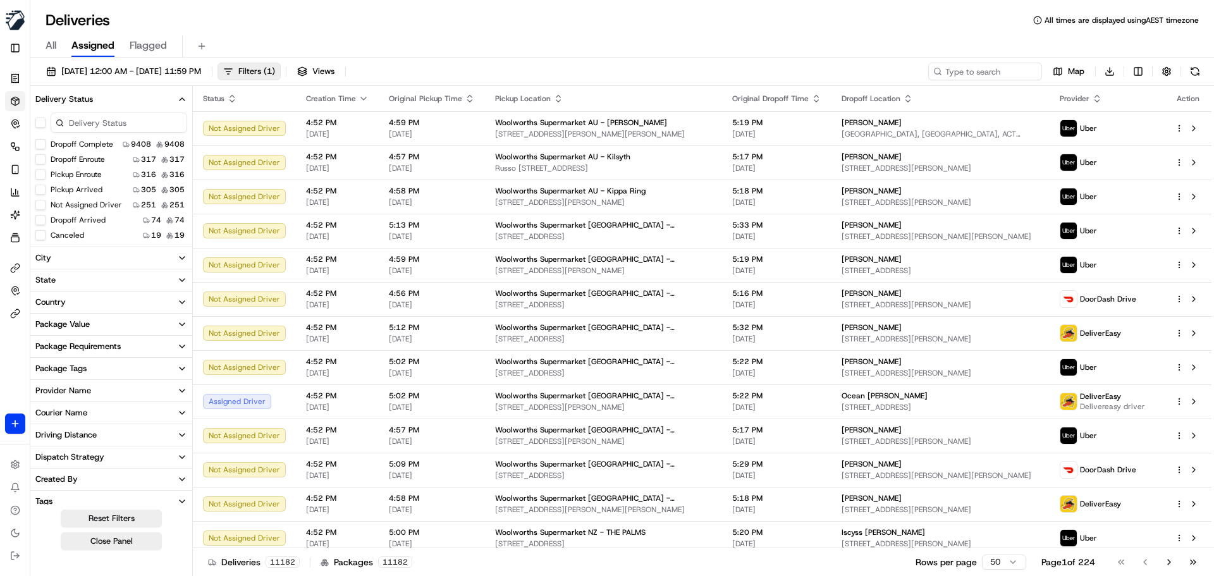
click at [104, 104] on button "Delivery Status" at bounding box center [111, 100] width 162 height 22
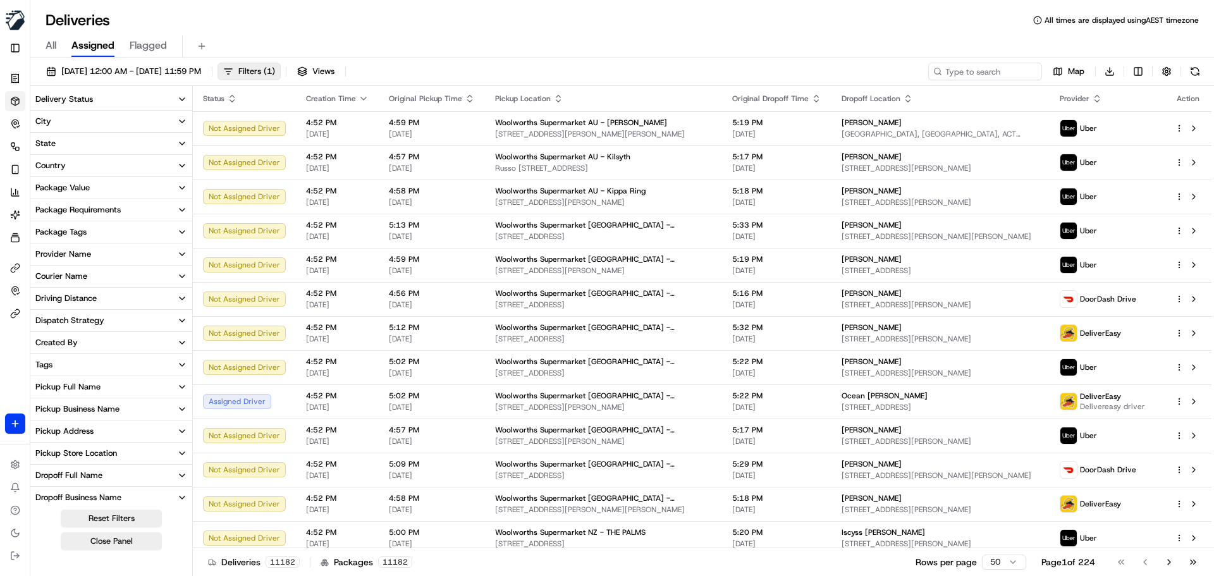
click at [90, 409] on div "Pickup Business Name" at bounding box center [77, 409] width 84 height 11
click at [78, 438] on input at bounding box center [119, 432] width 137 height 20
type input "surry hills"
click at [40, 454] on CNV "Woolworths Metro AU - Surry Hills CNV" at bounding box center [40, 454] width 10 height 10
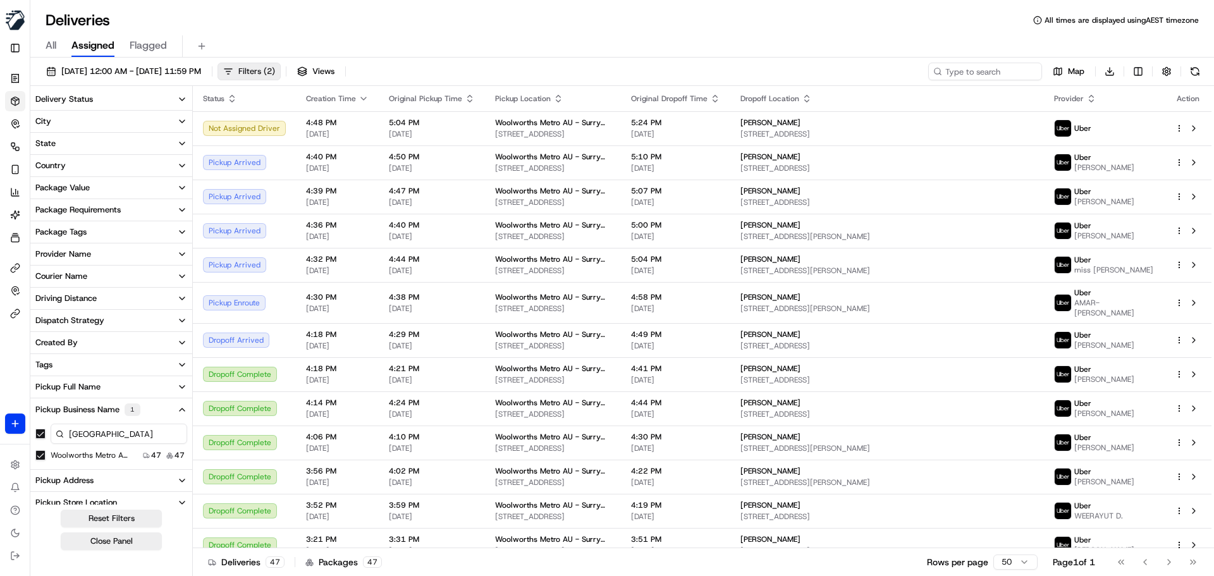
click at [275, 71] on span "( 2 )" at bounding box center [269, 71] width 11 height 11
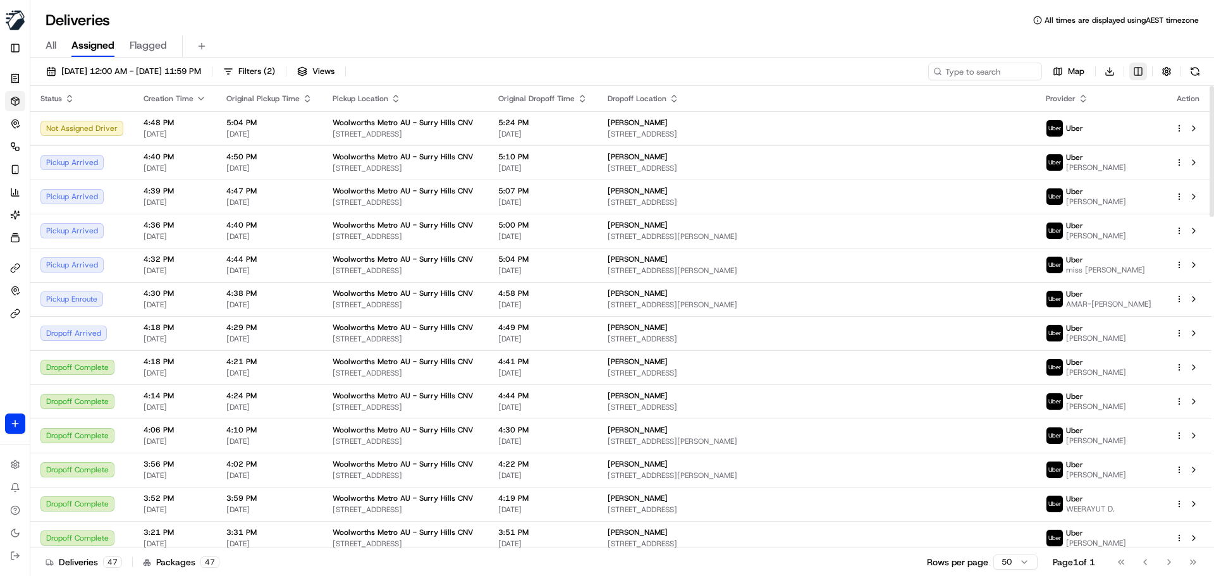
click at [1140, 66] on html "MILKRUN bpunie@woolworths.com.au Toggle Sidebar Orders Deliveries Control Orche…" at bounding box center [607, 288] width 1214 height 576
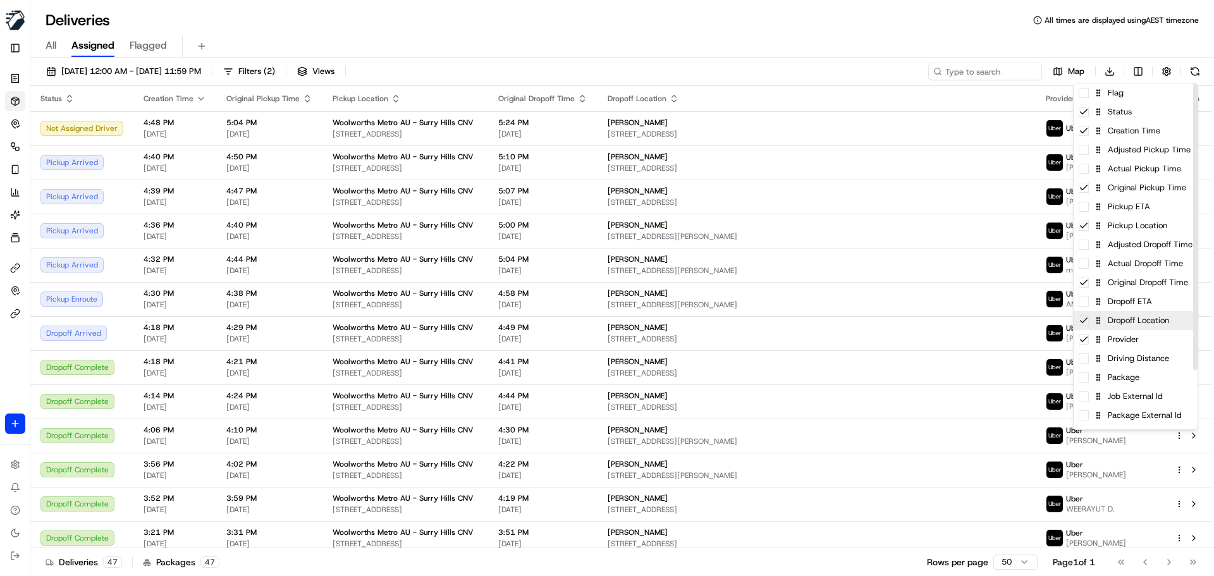
click at [1086, 324] on icon at bounding box center [1084, 321] width 10 height 10
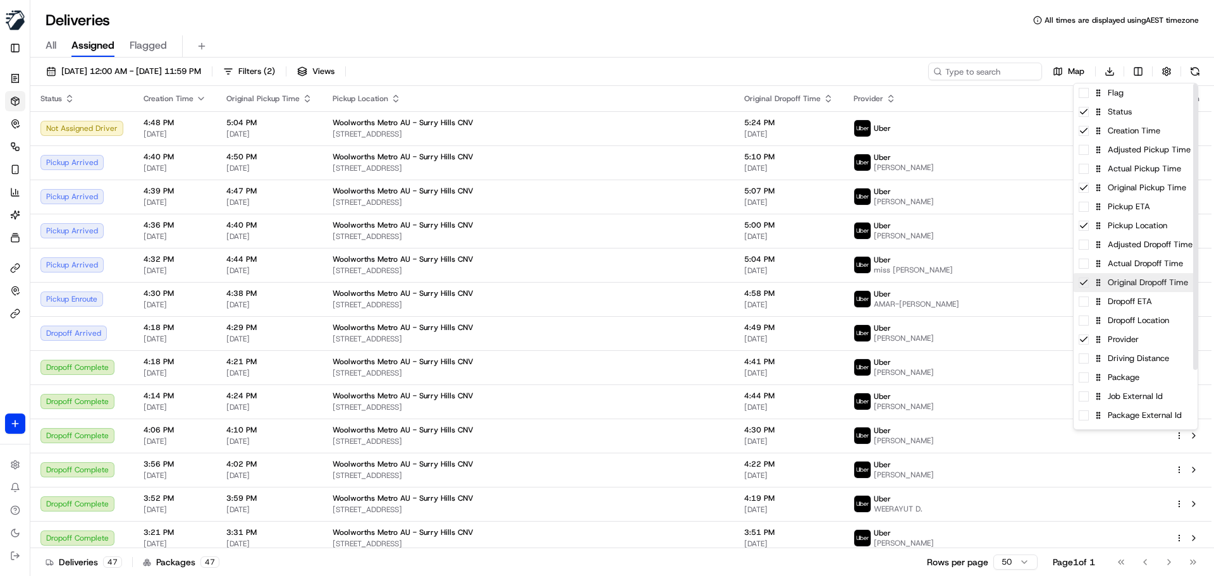
click at [1088, 285] on icon at bounding box center [1084, 283] width 10 height 10
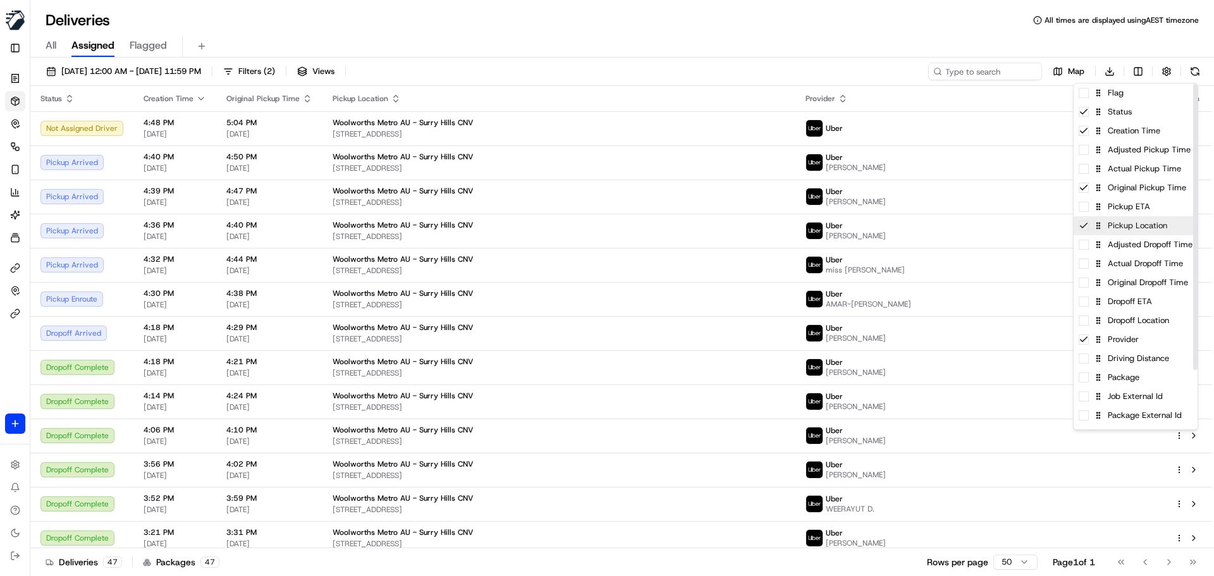
click at [1089, 225] on div "Pickup Location" at bounding box center [1136, 225] width 124 height 19
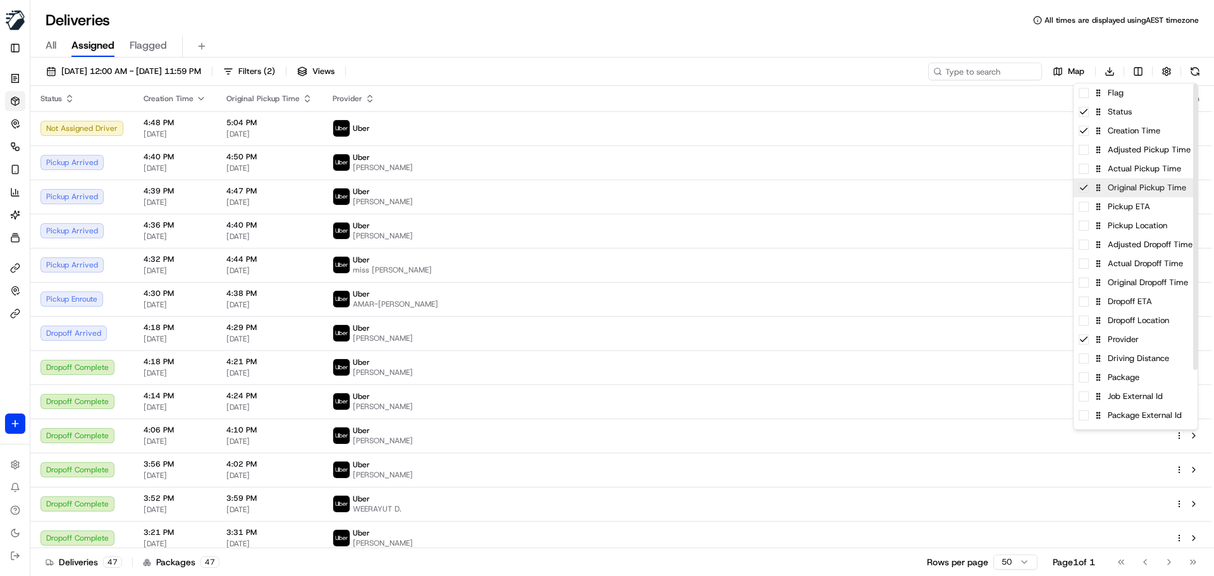
click at [1088, 188] on icon at bounding box center [1084, 188] width 10 height 10
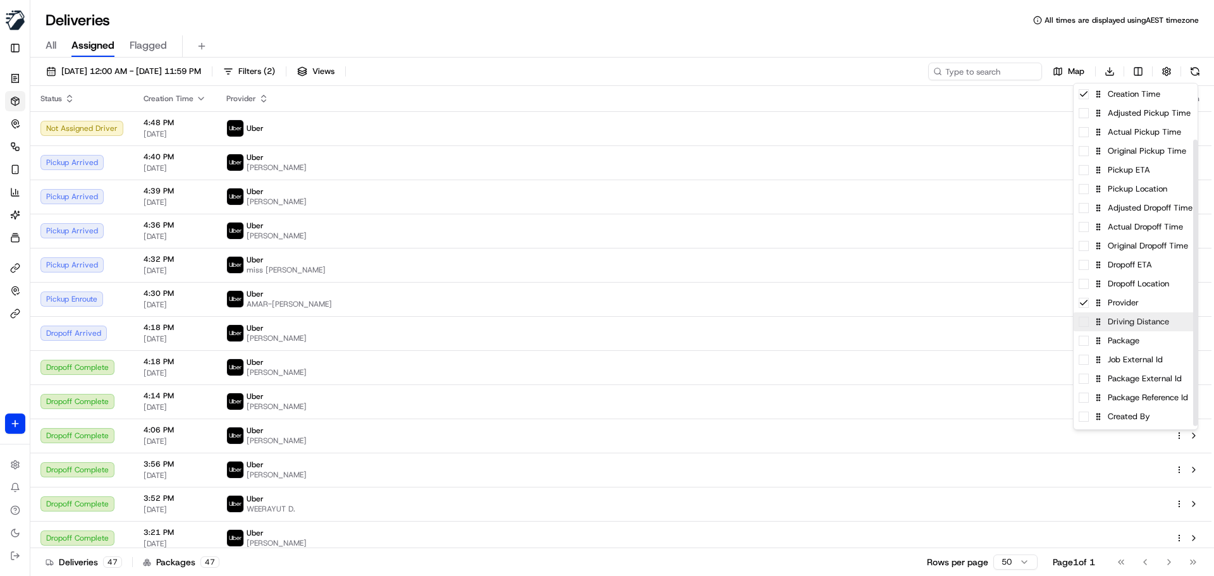
scroll to position [71, 0]
click at [1083, 404] on span at bounding box center [1084, 401] width 10 height 10
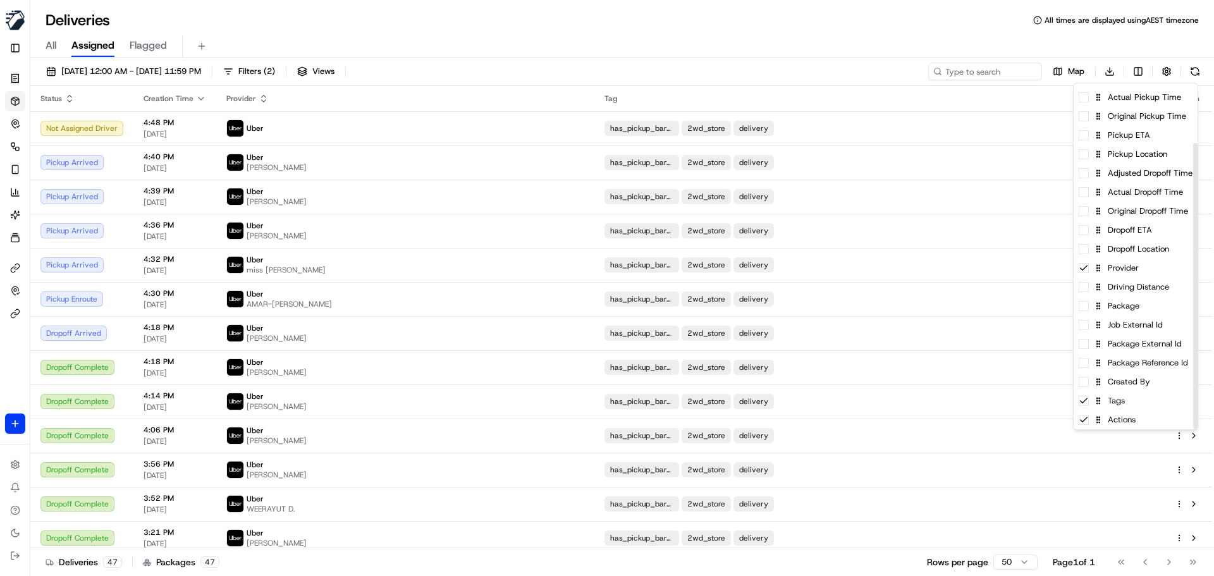
click at [697, 43] on html "MILKRUN bpunie@woolworths.com.au Toggle Sidebar Orders Deliveries Control Orche…" at bounding box center [607, 288] width 1214 height 576
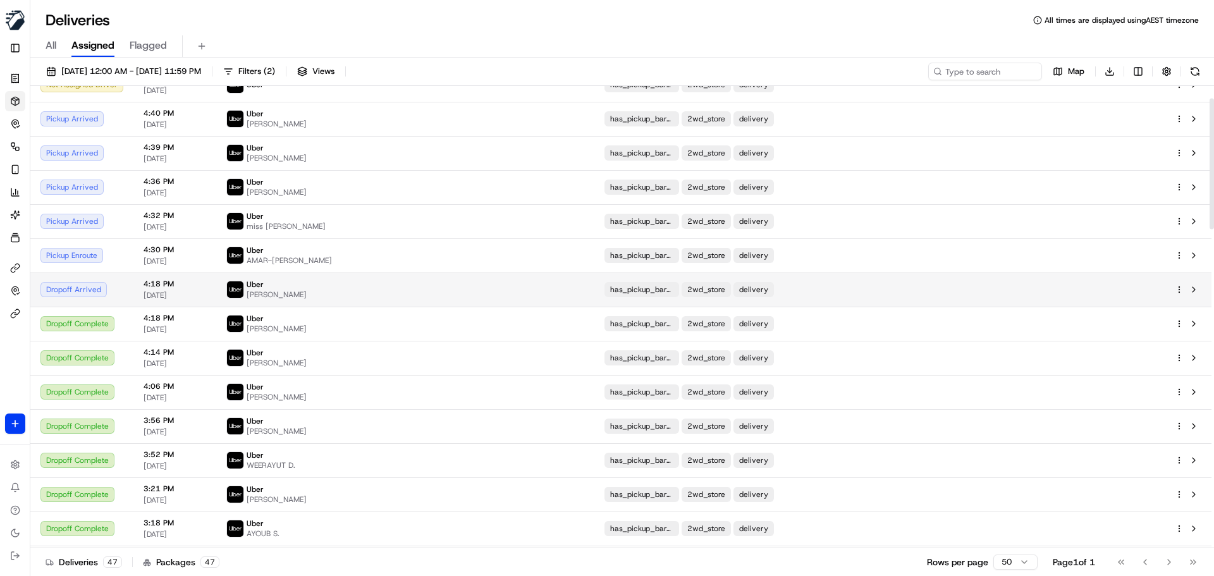
scroll to position [63, 0]
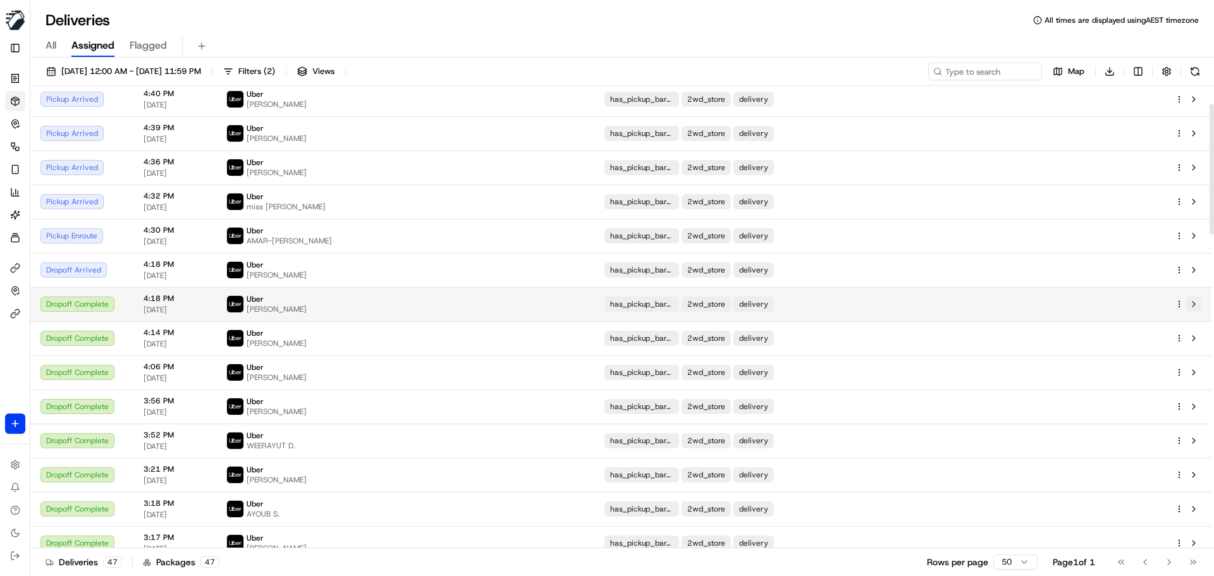
click at [1191, 300] on button at bounding box center [1193, 304] width 15 height 15
click at [1196, 302] on button at bounding box center [1193, 304] width 15 height 15
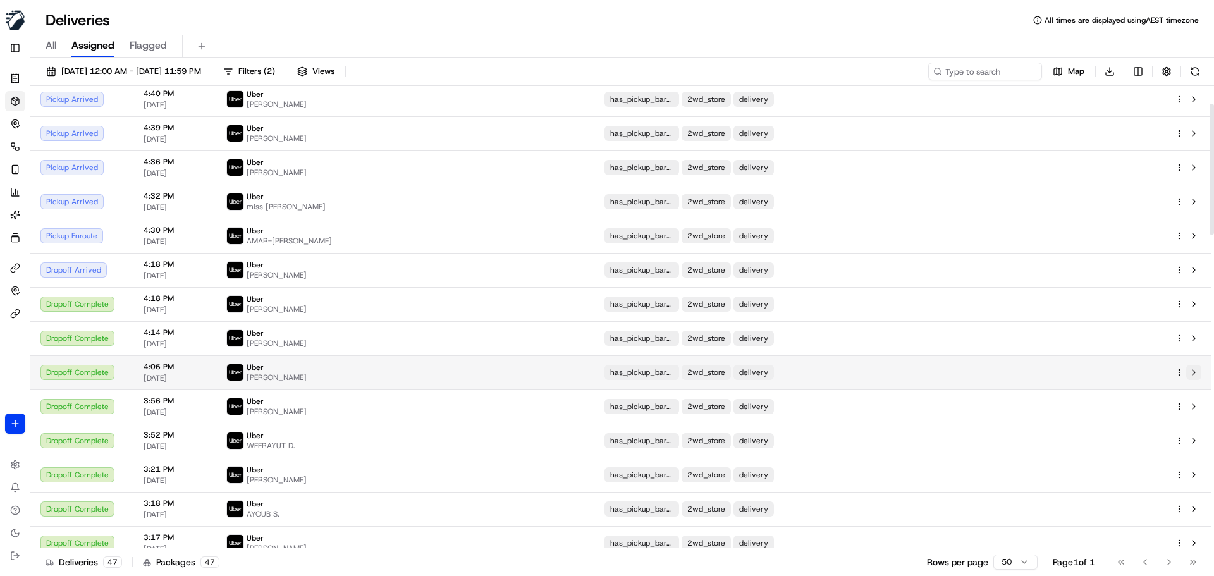
click at [1193, 374] on button at bounding box center [1193, 372] width 15 height 15
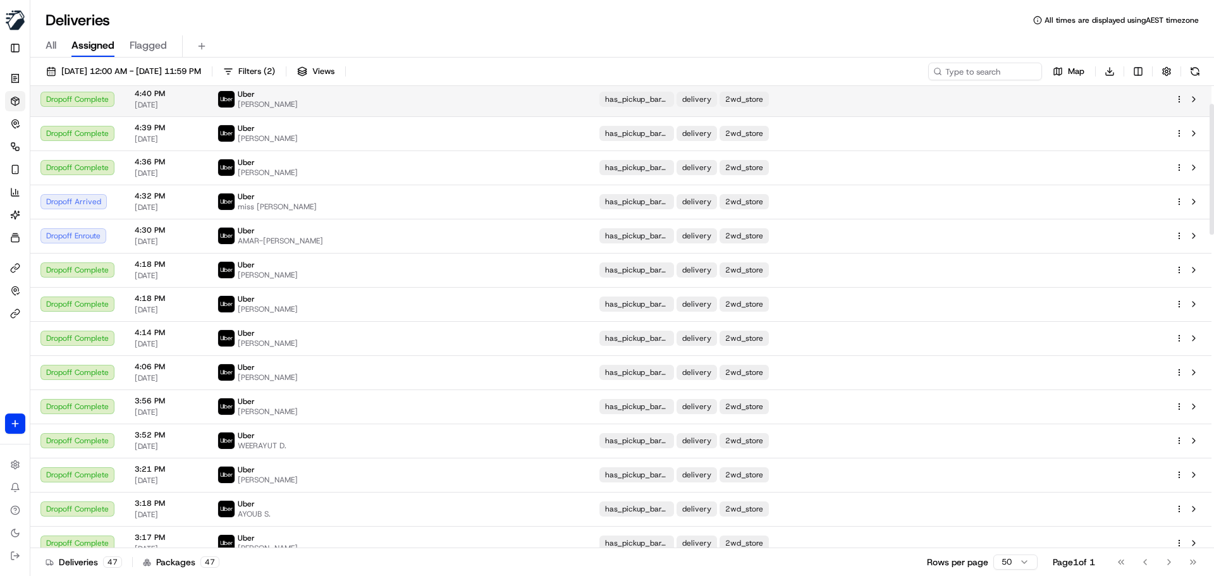
click at [883, 106] on div "has_pickup_barcode delivery 2wd_store" at bounding box center [877, 99] width 555 height 15
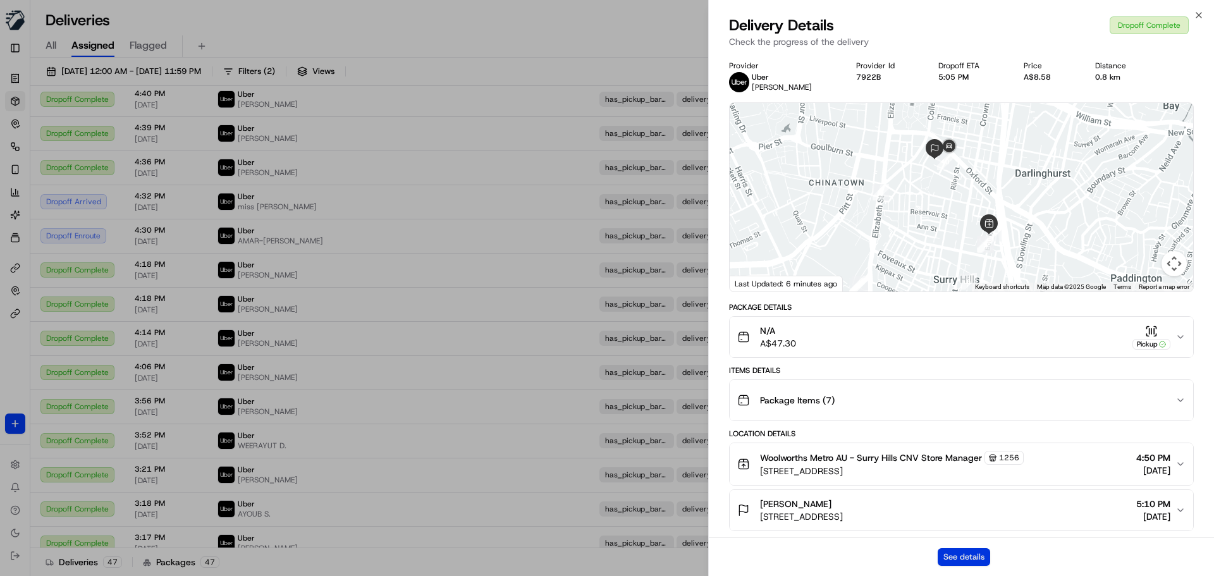
click at [988, 555] on button "See details" at bounding box center [964, 557] width 52 height 18
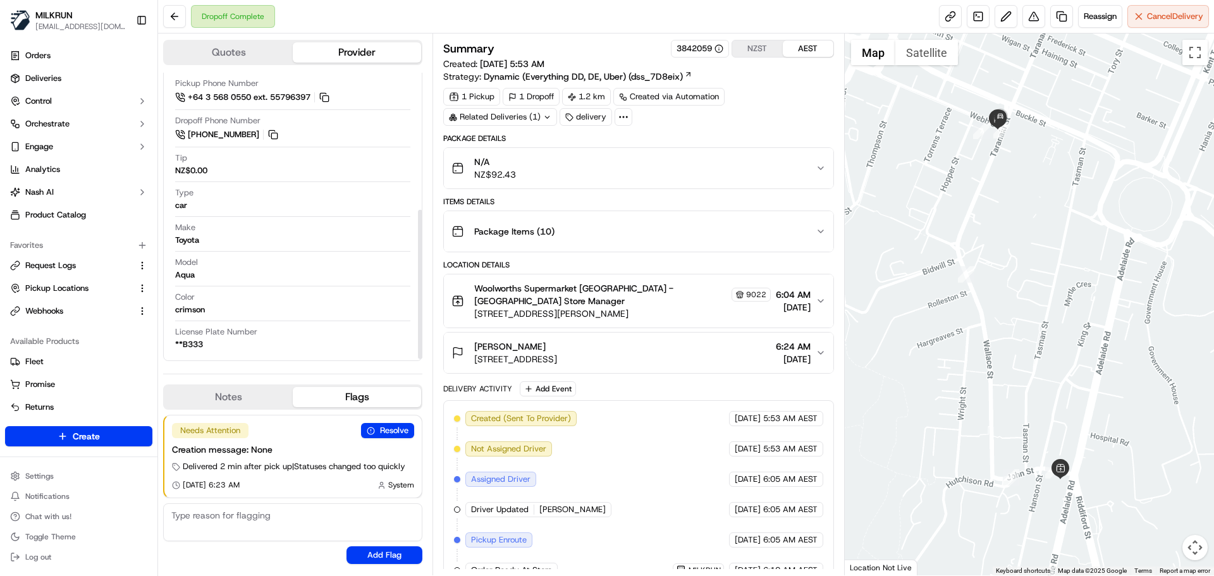
scroll to position [214, 0]
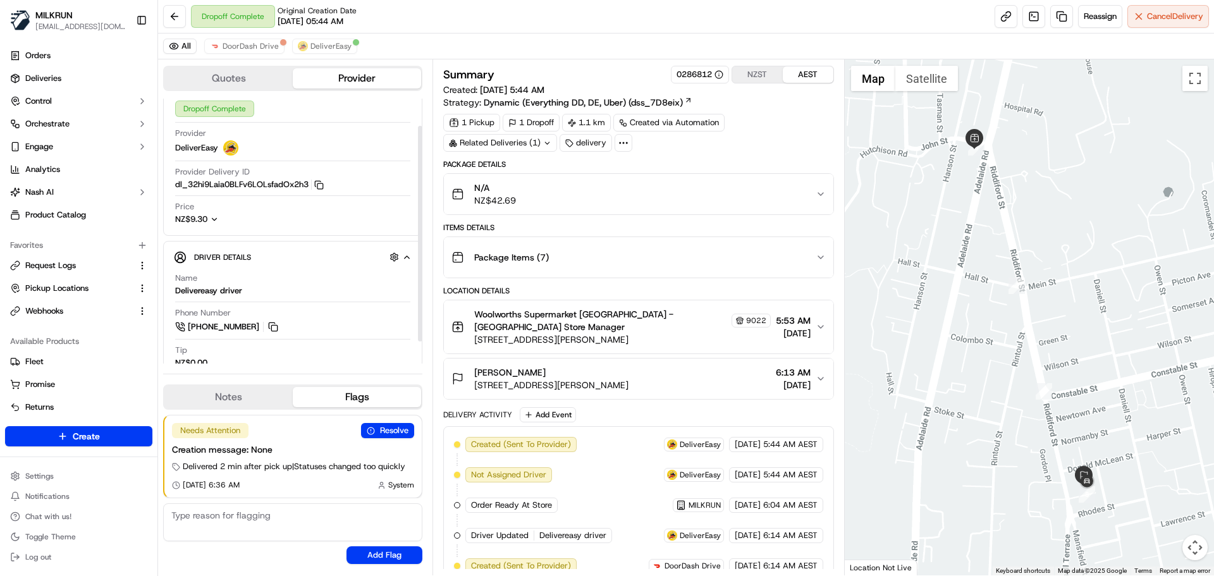
scroll to position [61, 0]
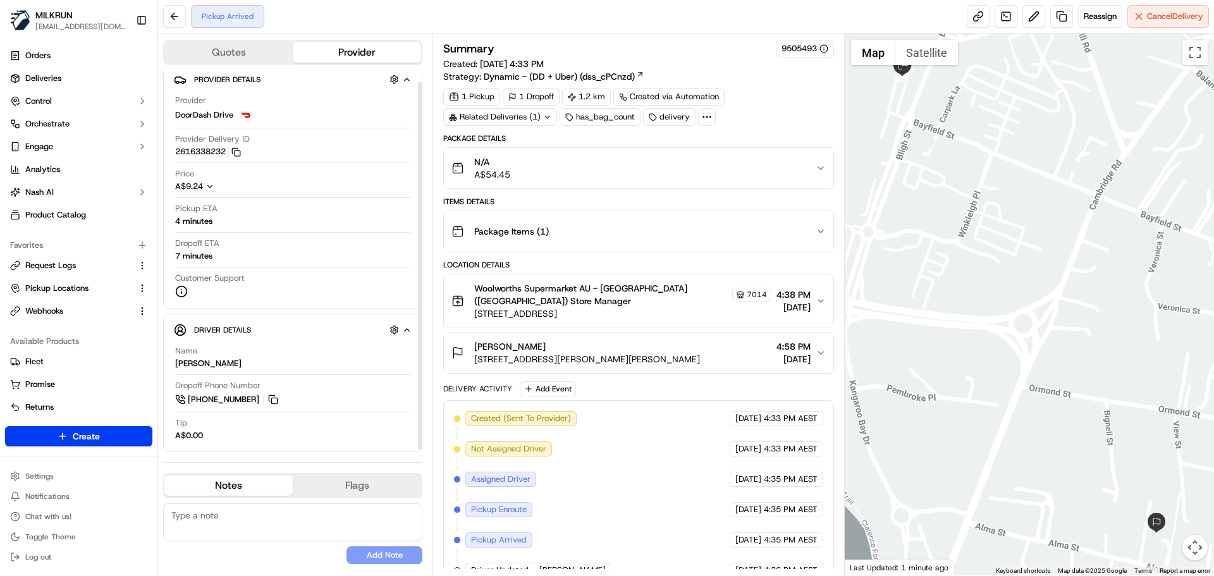
scroll to position [12, 0]
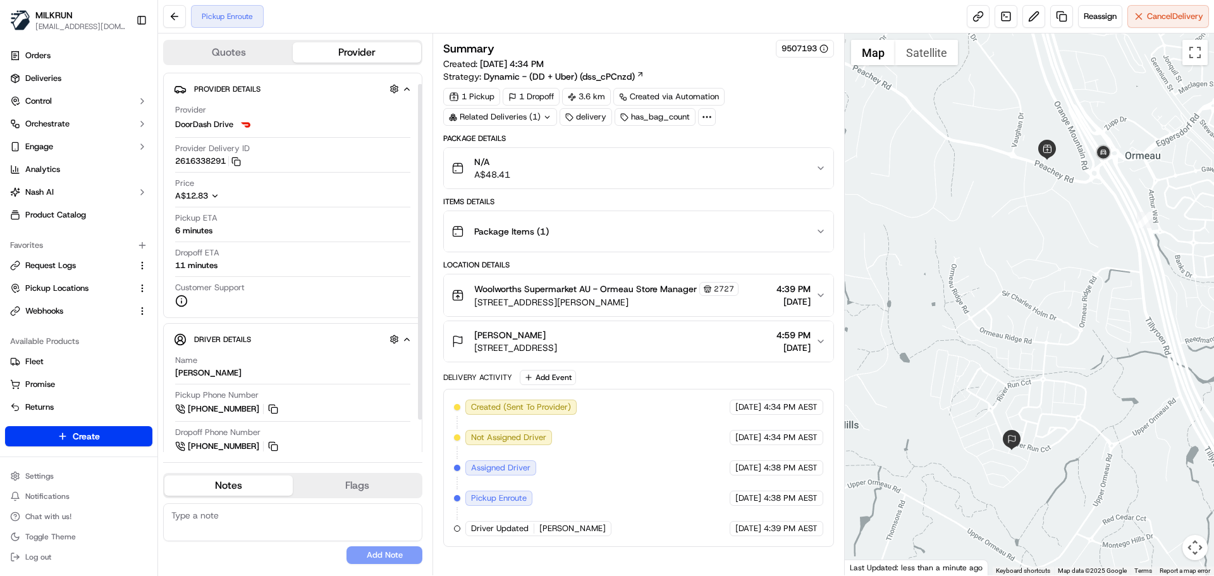
scroll to position [49, 0]
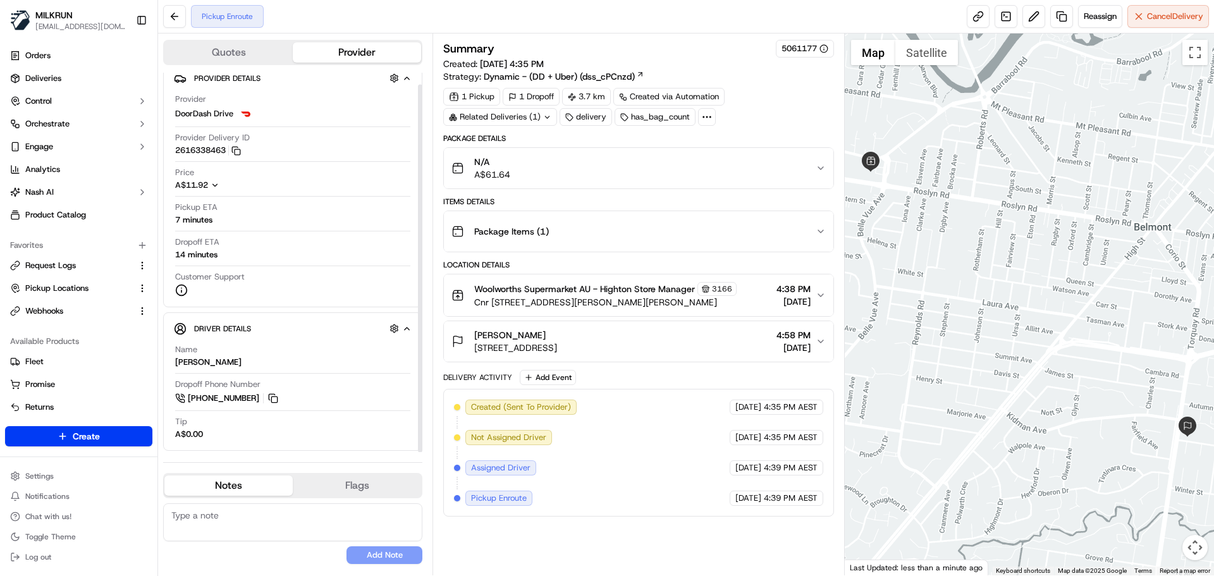
scroll to position [12, 0]
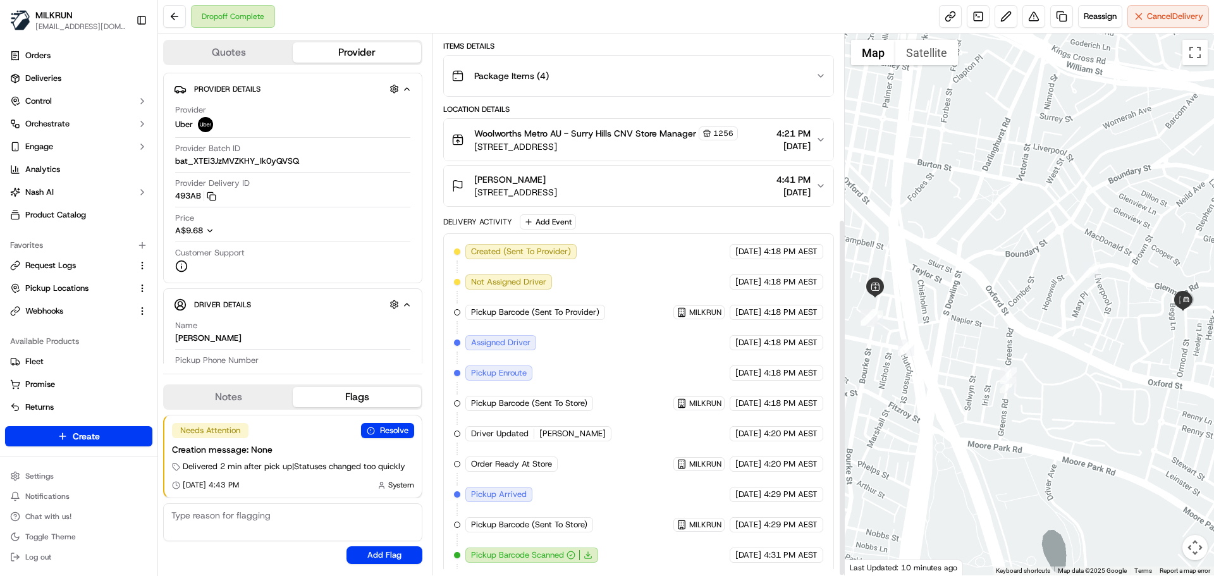
scroll to position [281, 0]
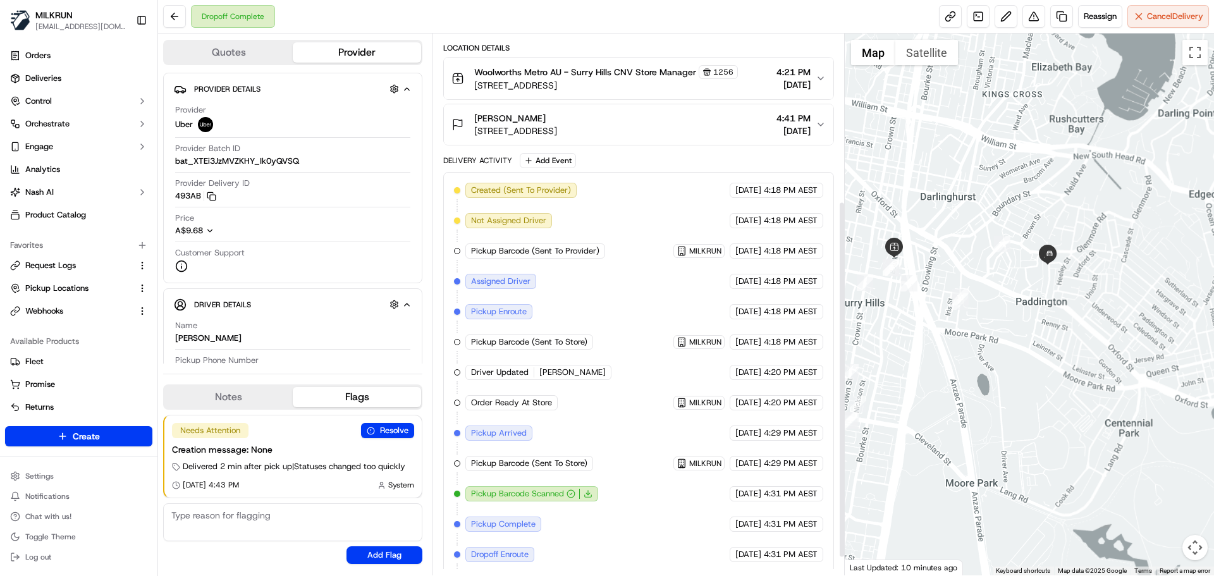
scroll to position [253, 0]
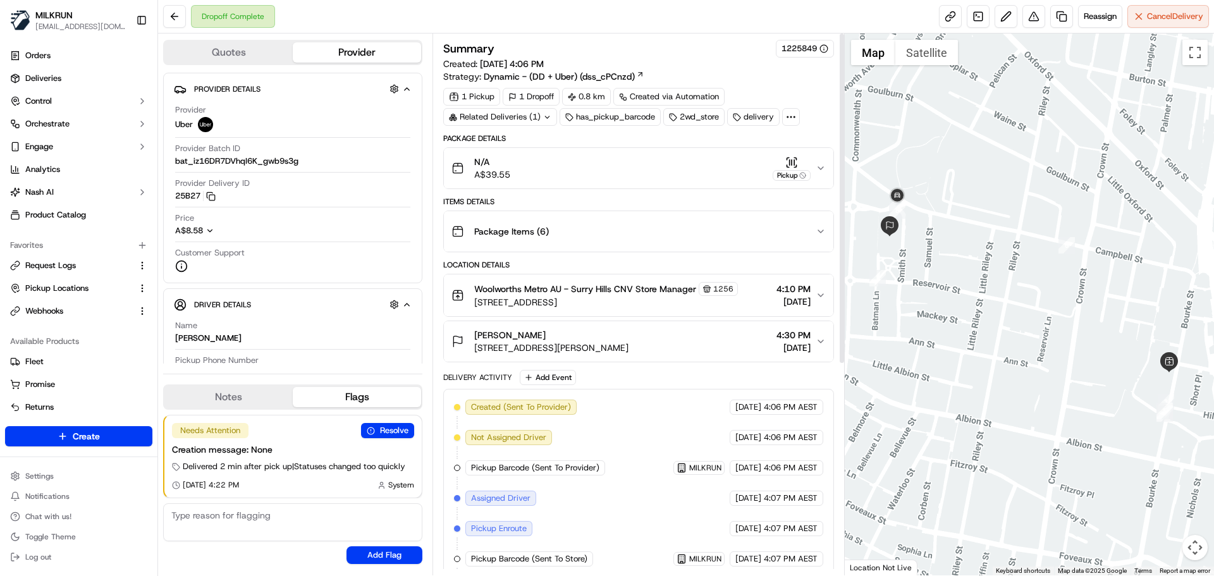
click at [798, 113] on div at bounding box center [791, 117] width 18 height 18
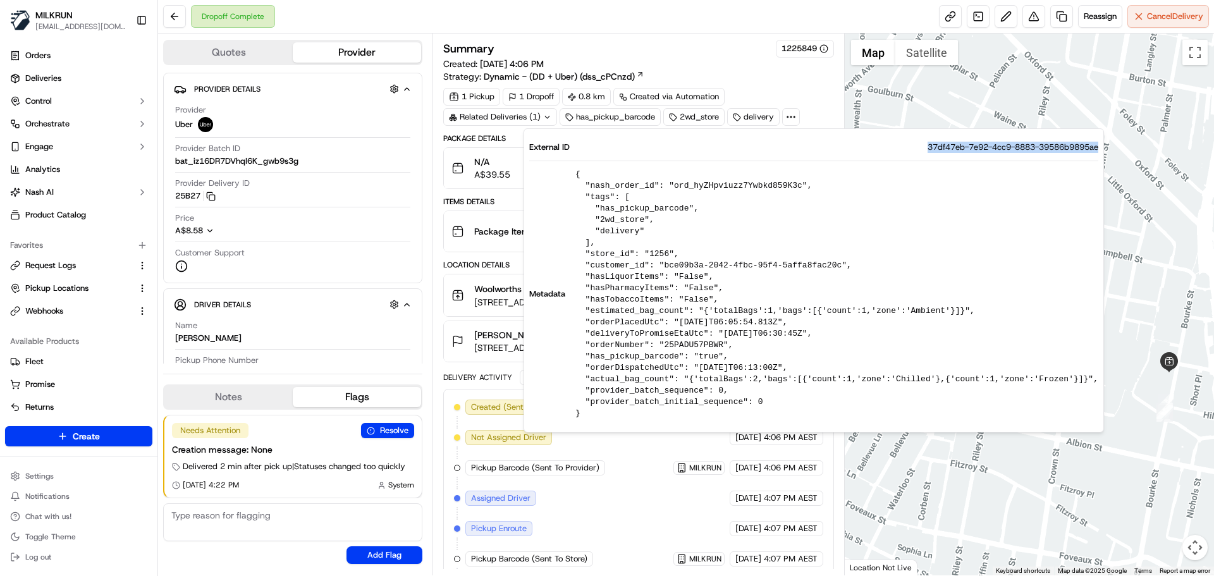
drag, startPoint x: 904, startPoint y: 145, endPoint x: 1053, endPoint y: 146, distance: 149.3
click at [1053, 146] on div "External ID 37df47eb-7e92-4cc9-8883-39586b9895ae" at bounding box center [813, 147] width 569 height 11
copy span "37df47eb-7e92-4cc9-8883-39586b9895ae"
click at [445, 366] on div "Package Details N/A A$39.55 Pickup Items Details Package Items ( 6 ) Location D…" at bounding box center [638, 522] width 390 height 778
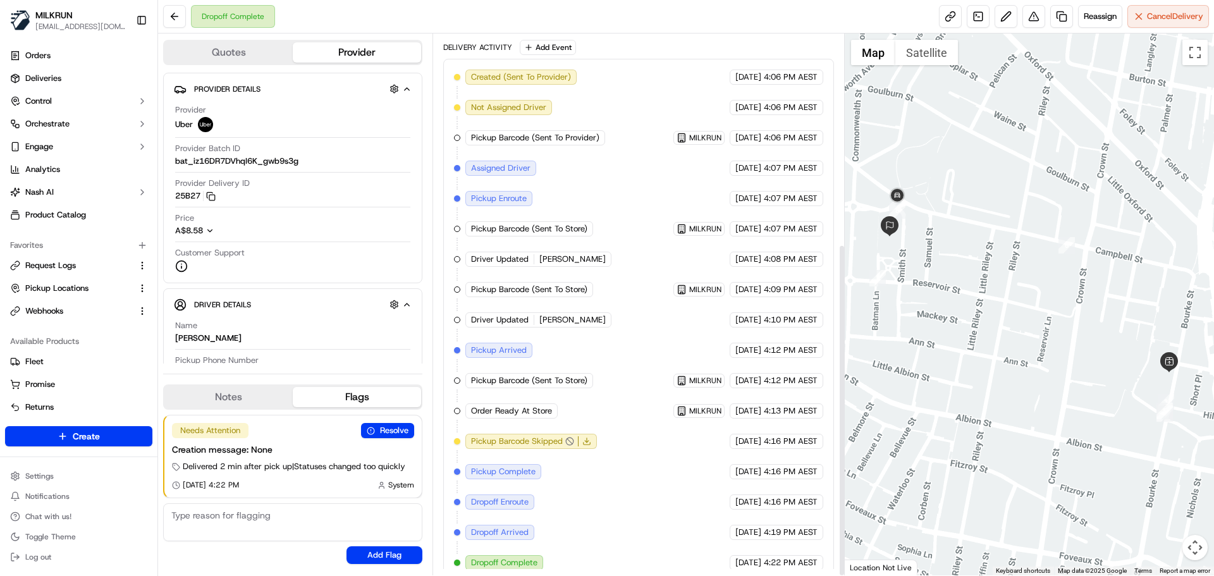
scroll to position [342, 0]
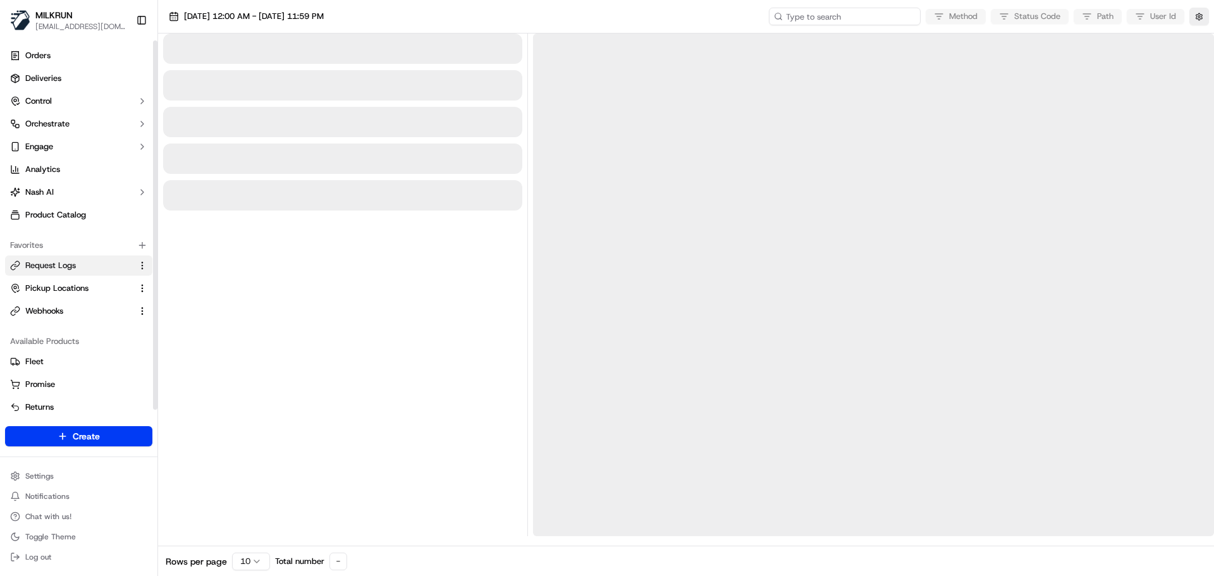
click at [841, 16] on input at bounding box center [845, 17] width 152 height 18
paste input "job_ba3eLQmpm2jMdchmSaBaXJ"
type input "job_ba3eLQmpm2jMdchmSaBaXJ"
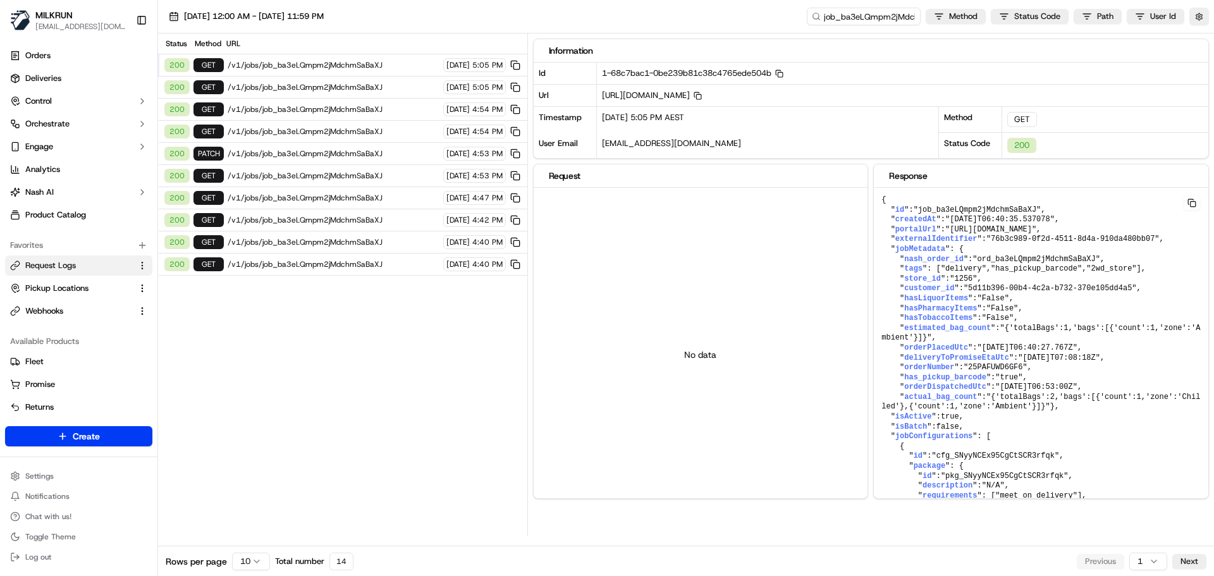
click at [312, 67] on span "/v1/jobs/job_ba3eLQmpm2jMdchmSaBaXJ" at bounding box center [334, 65] width 212 height 10
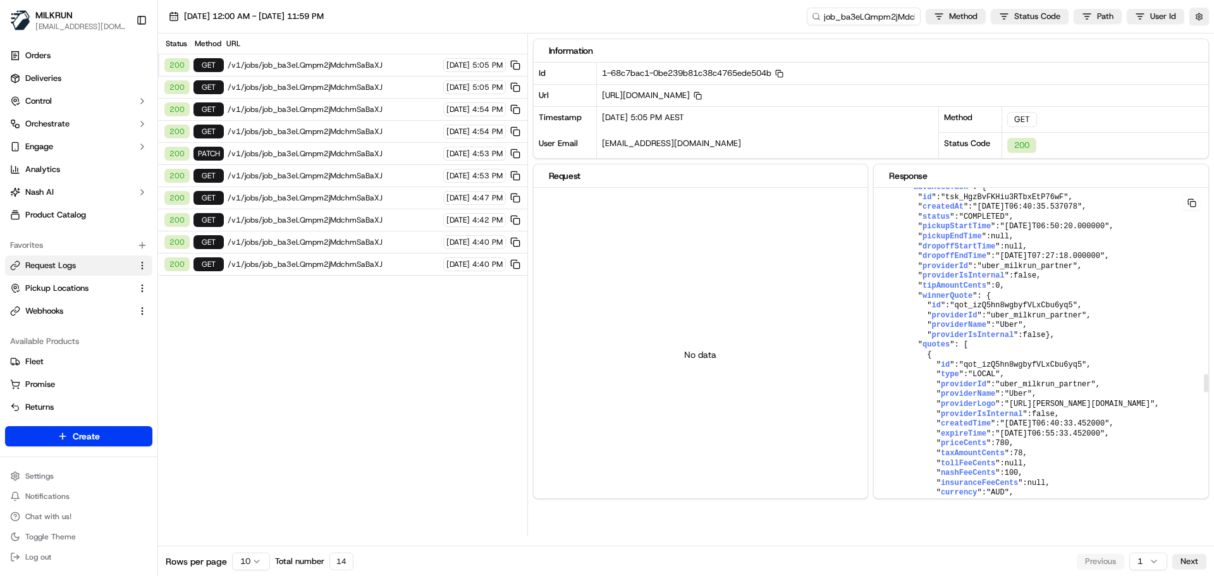
scroll to position [3542, 0]
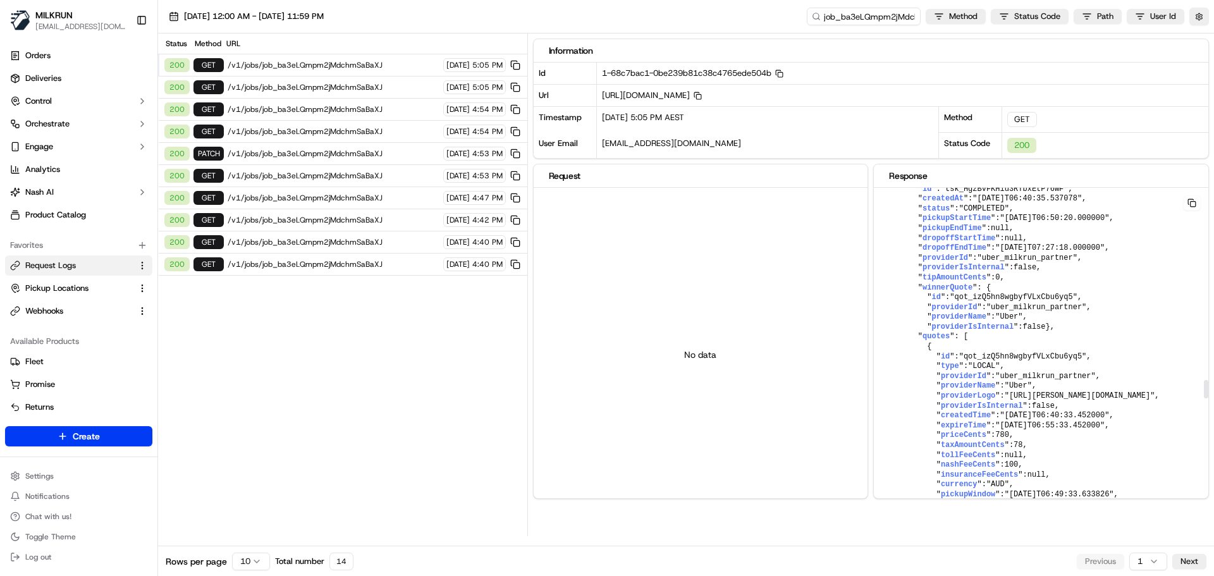
copy span "Uber"
drag, startPoint x: 1035, startPoint y: 275, endPoint x: 1057, endPoint y: 274, distance: 21.5
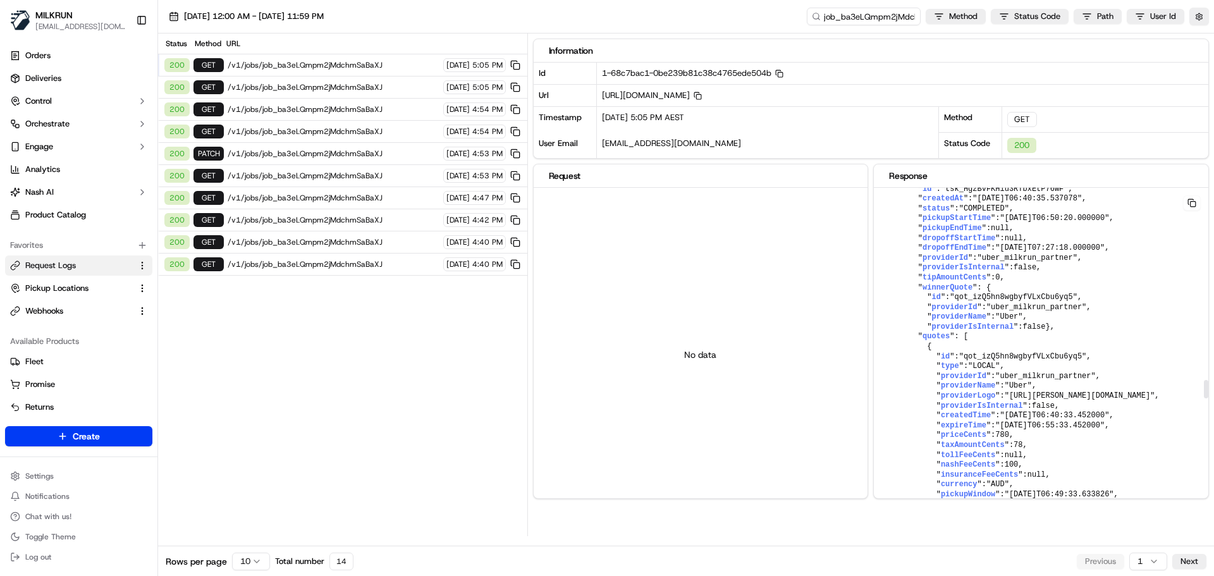
copy span "*OB11"
